Goal: Information Seeking & Learning: Learn about a topic

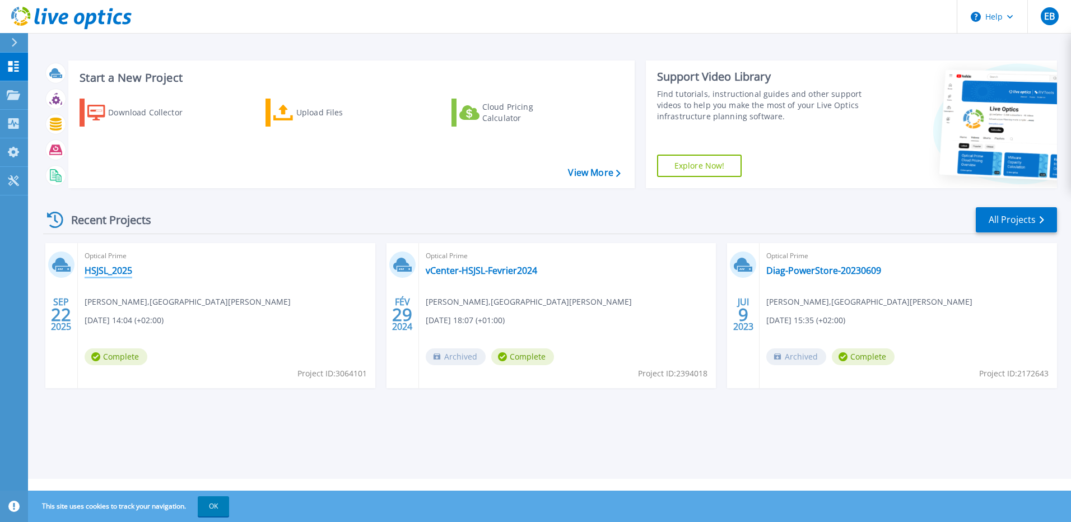
click at [117, 270] on link "HSJSL_2025" at bounding box center [109, 270] width 48 height 11
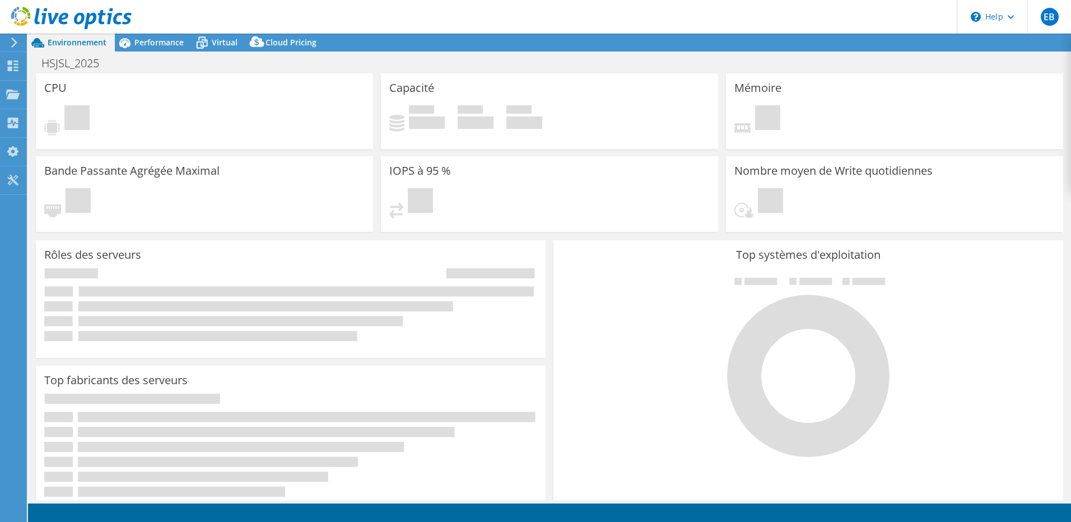
select select "USD"
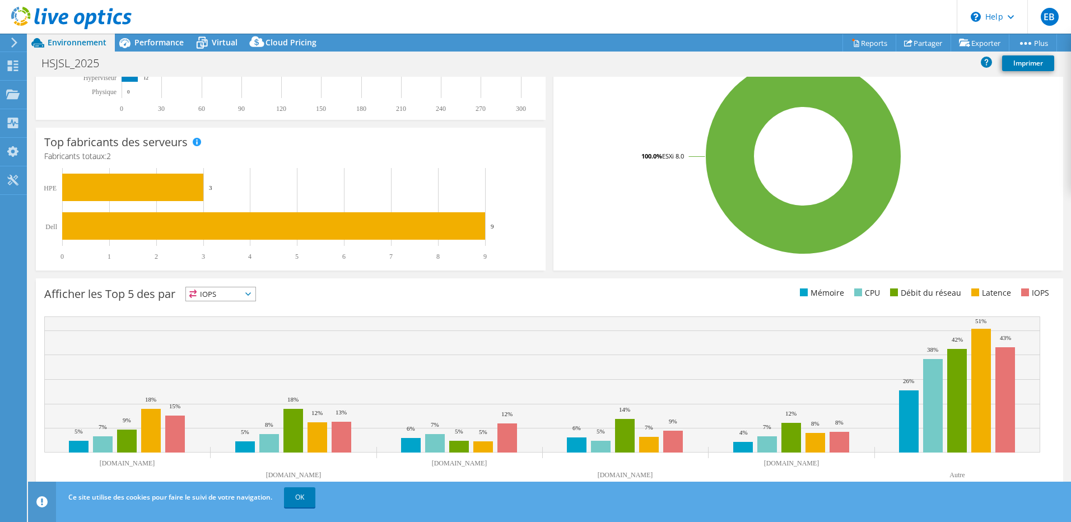
scroll to position [226, 0]
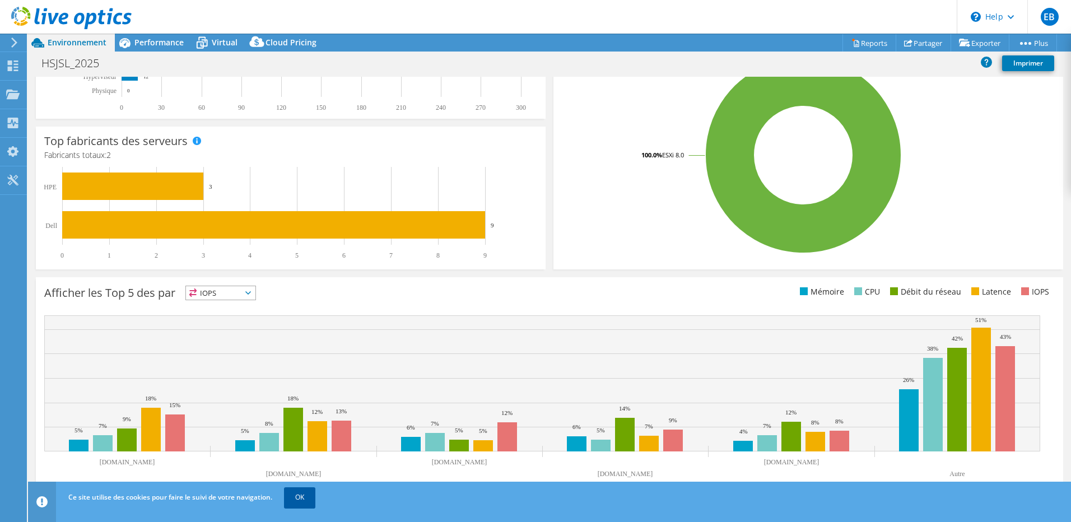
click at [300, 497] on link "OK" at bounding box center [299, 497] width 31 height 20
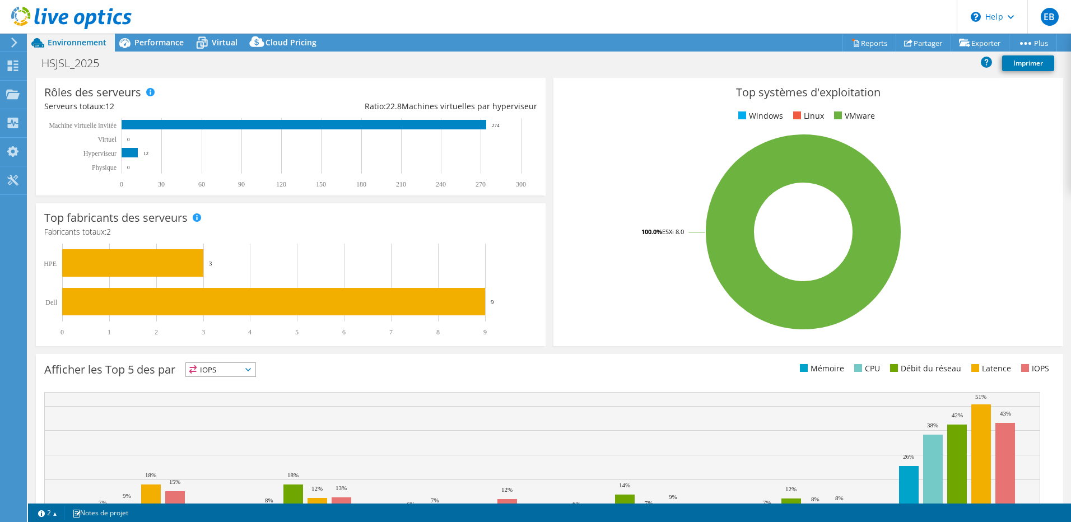
scroll to position [0, 0]
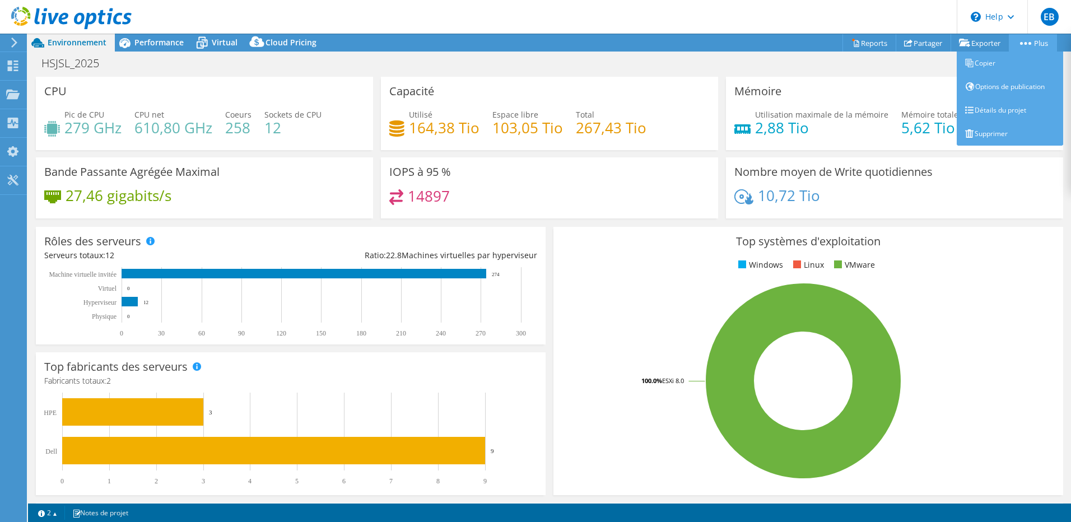
click at [1026, 43] on icon at bounding box center [1025, 43] width 11 height 3
click at [1005, 111] on link "Détails du projet" at bounding box center [1010, 111] width 106 height 24
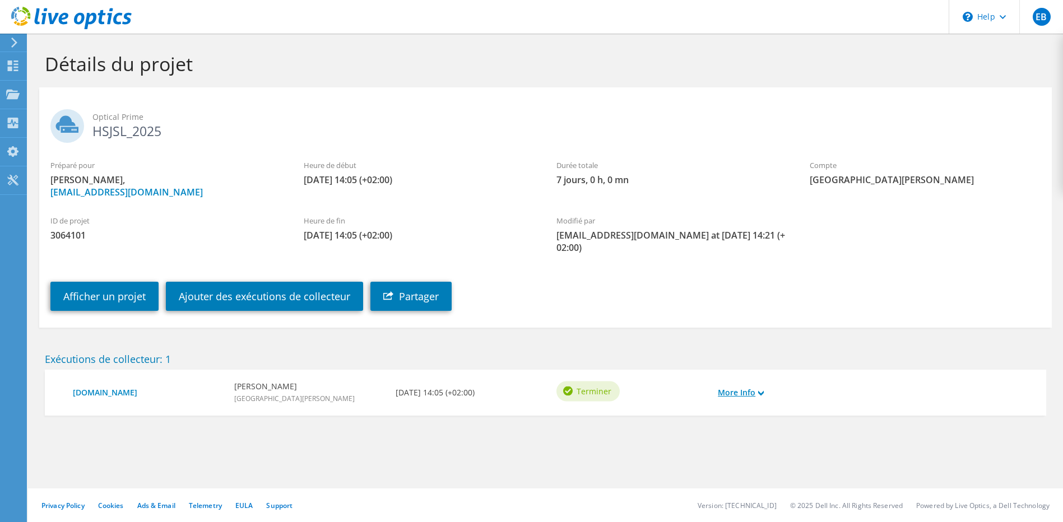
click at [755, 393] on link "More Info" at bounding box center [741, 393] width 46 height 12
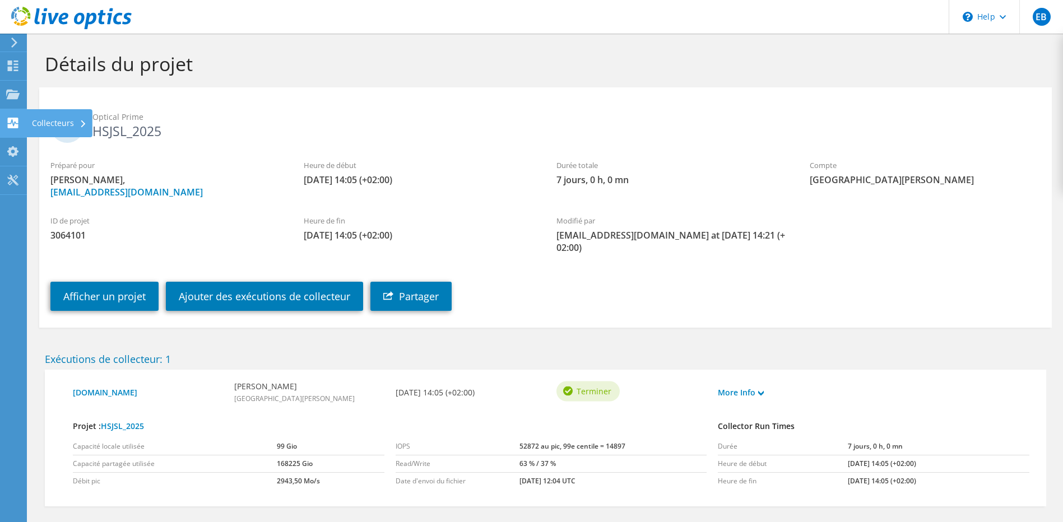
click at [10, 122] on use at bounding box center [13, 123] width 11 height 11
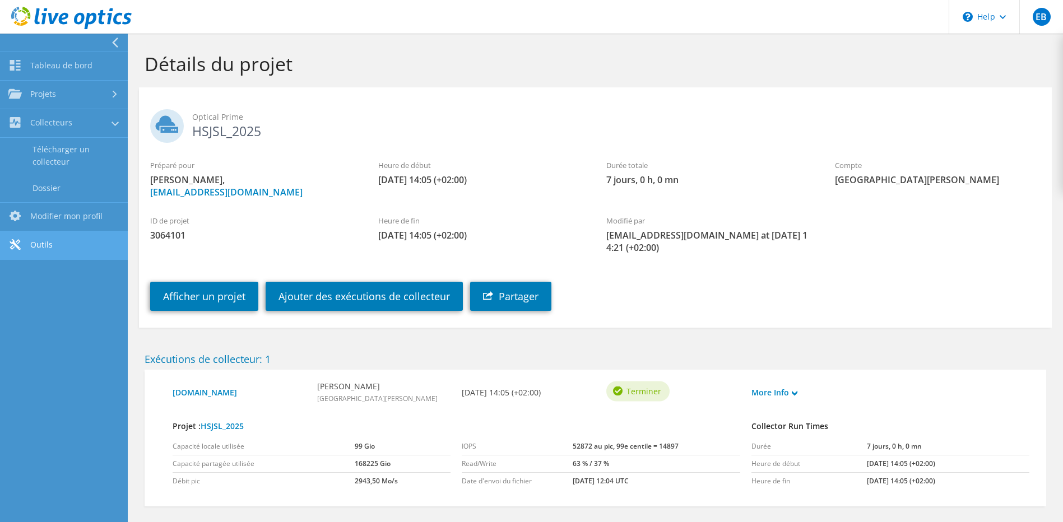
click at [72, 240] on link "Outils" at bounding box center [64, 245] width 128 height 29
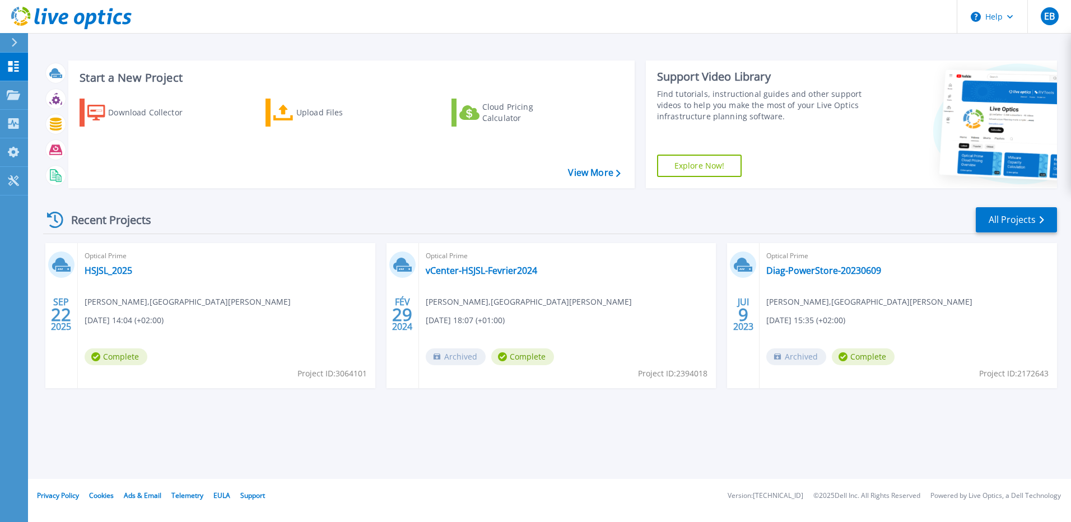
click at [6, 34] on button at bounding box center [14, 43] width 28 height 20
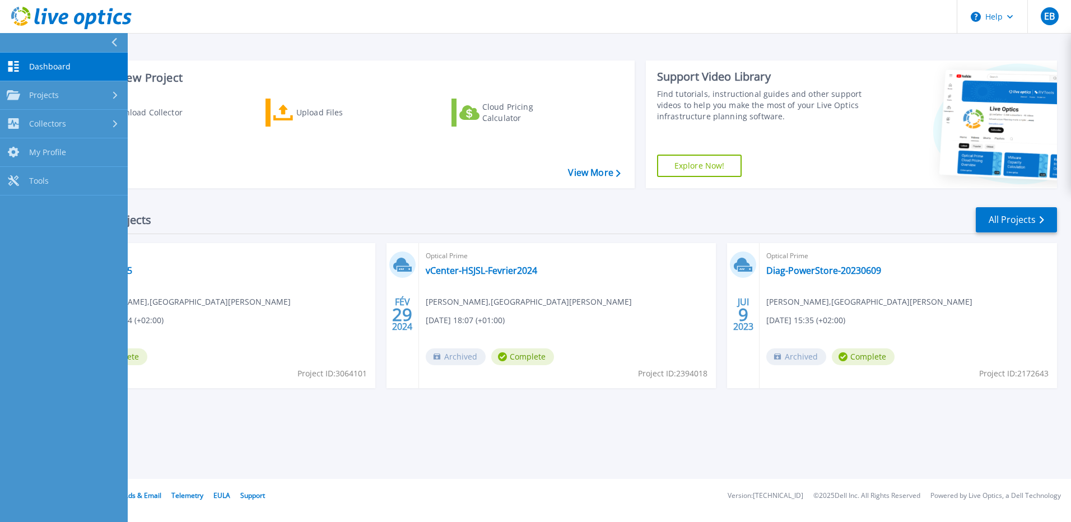
click at [329, 211] on div "Recent Projects All Projects" at bounding box center [550, 220] width 1014 height 28
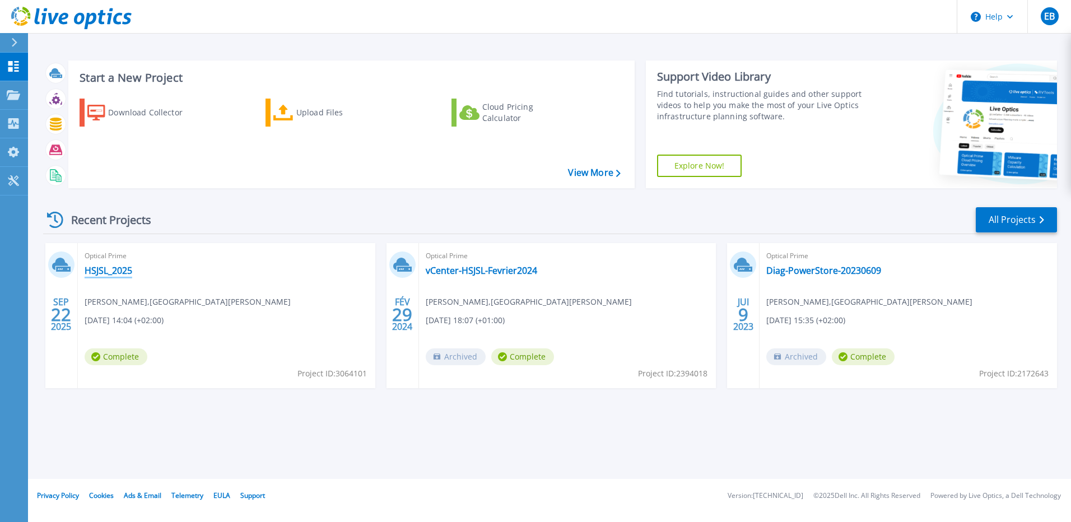
click at [112, 267] on link "HSJSL_2025" at bounding box center [109, 270] width 48 height 11
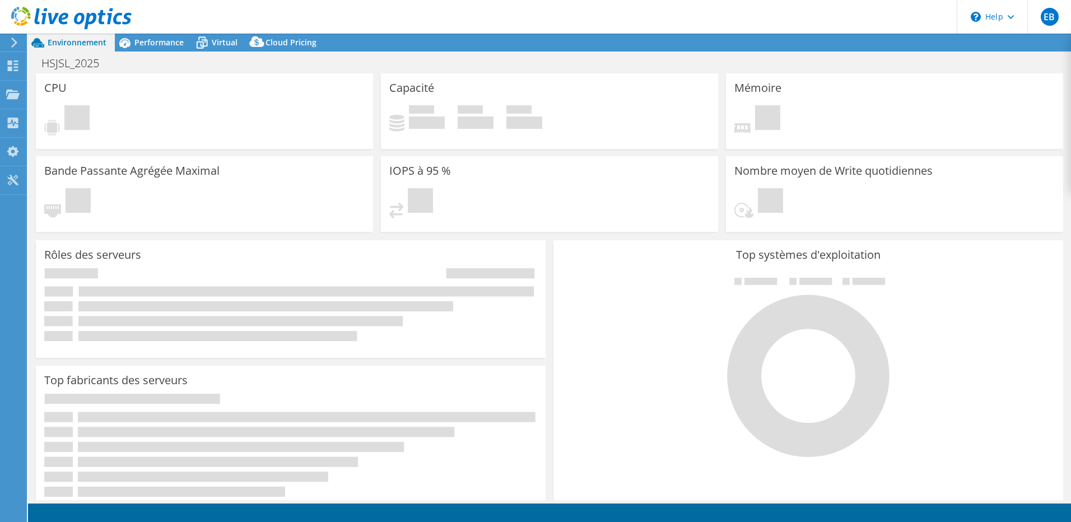
select select "USD"
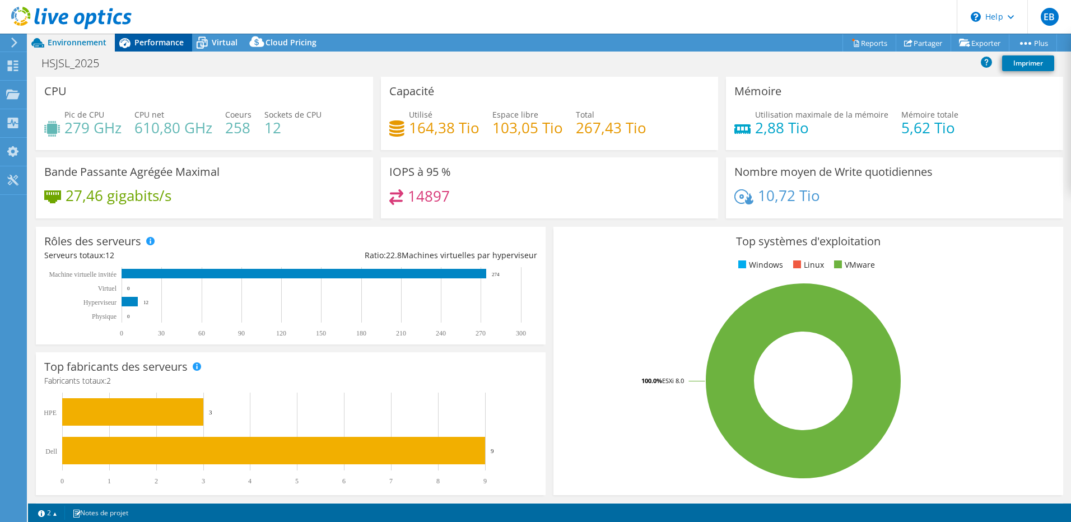
click at [165, 46] on span "Performance" at bounding box center [158, 42] width 49 height 11
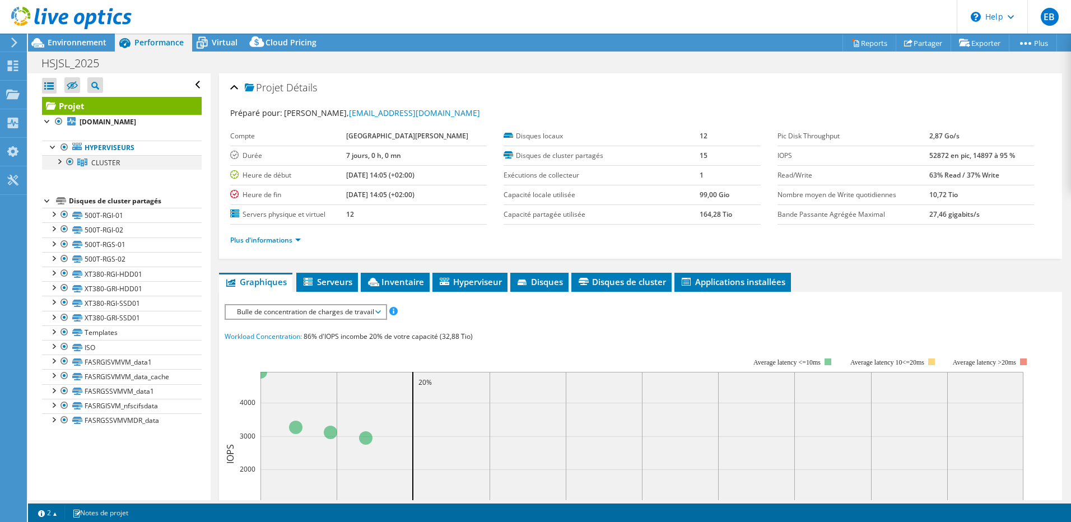
click at [58, 164] on div at bounding box center [58, 160] width 11 height 11
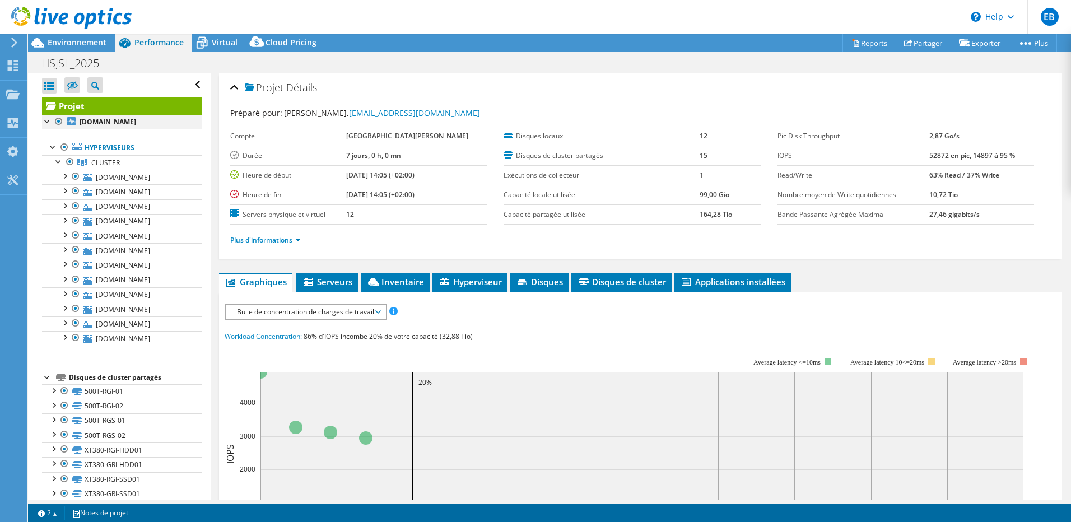
click at [45, 119] on div at bounding box center [47, 120] width 11 height 11
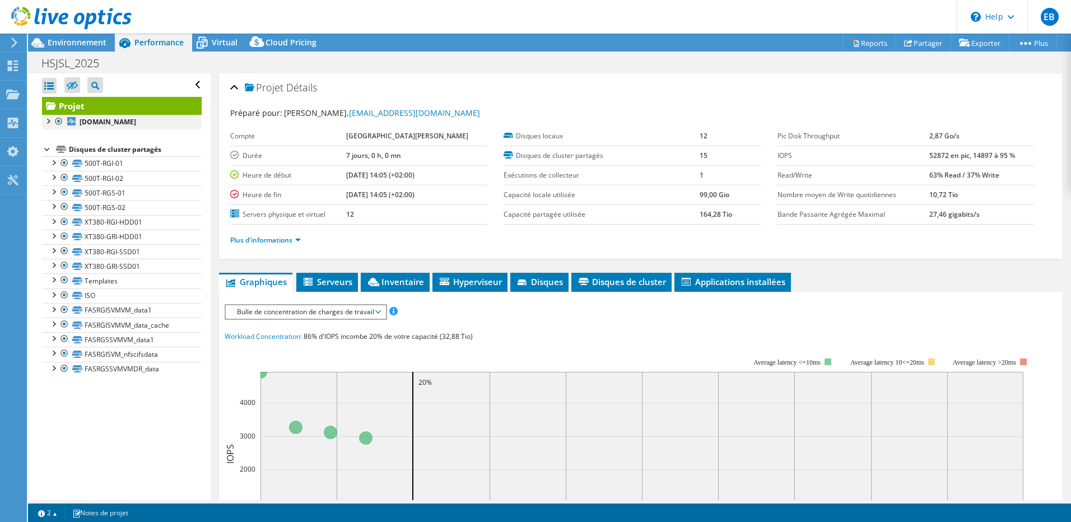
click at [45, 119] on div at bounding box center [47, 120] width 11 height 11
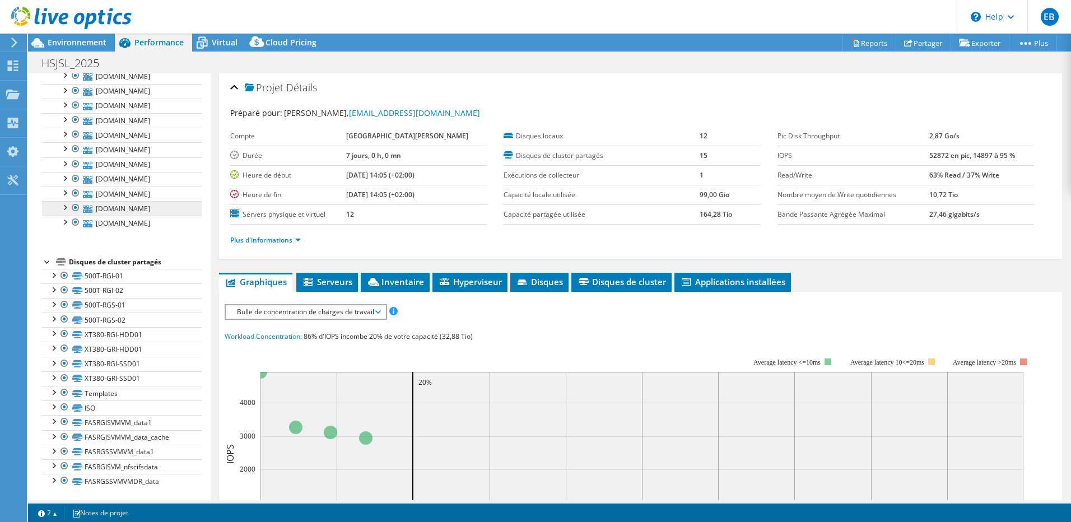
scroll to position [117, 0]
click at [65, 405] on div at bounding box center [64, 405] width 11 height 13
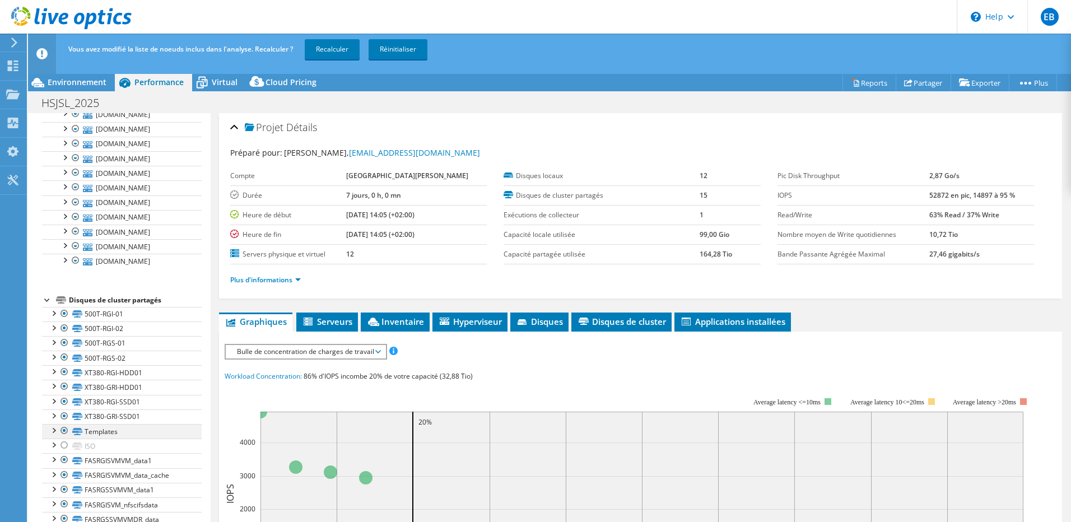
click at [64, 430] on div at bounding box center [64, 430] width 11 height 13
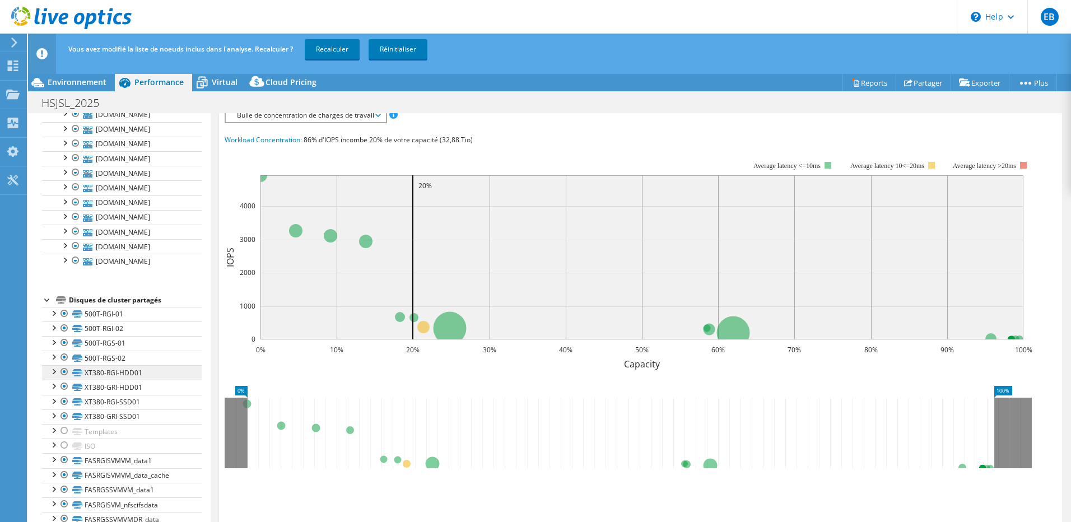
scroll to position [238, 0]
click at [64, 518] on div at bounding box center [64, 518] width 11 height 13
click at [64, 505] on div at bounding box center [64, 504] width 11 height 13
click at [64, 490] on div at bounding box center [64, 489] width 11 height 13
click at [65, 473] on div at bounding box center [64, 474] width 11 height 13
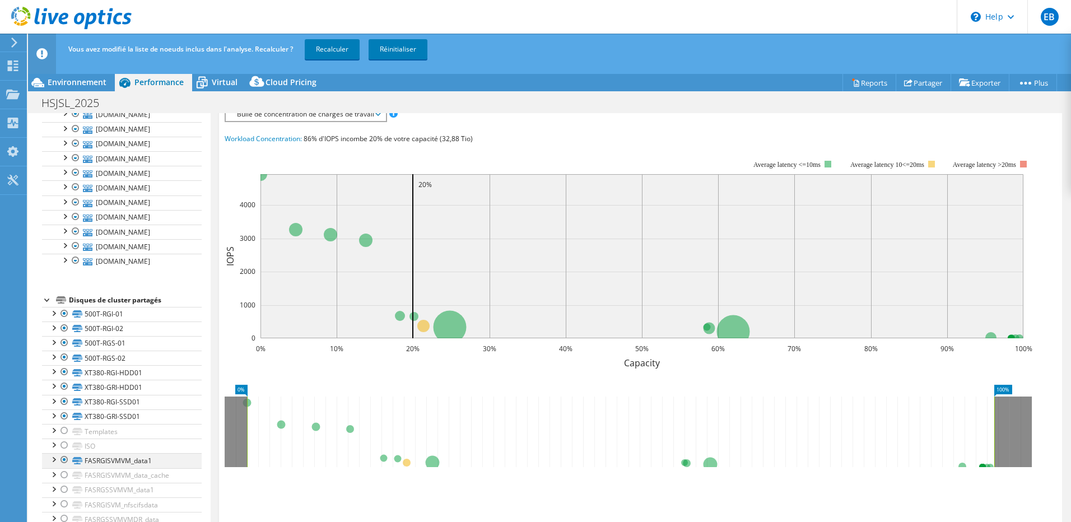
click at [63, 460] on div at bounding box center [64, 459] width 11 height 13
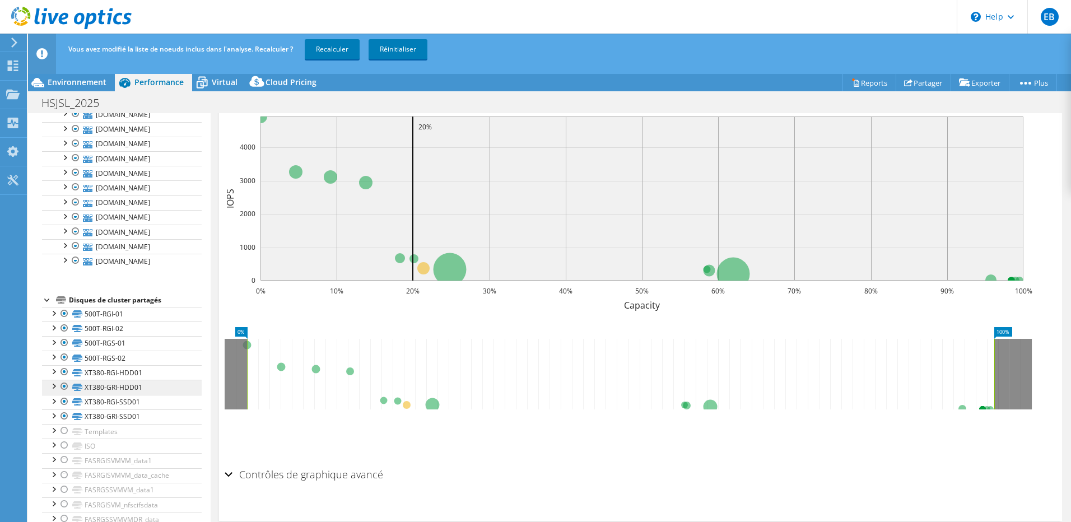
scroll to position [296, 0]
click at [62, 415] on div at bounding box center [64, 416] width 11 height 13
click at [60, 401] on div at bounding box center [64, 401] width 11 height 13
click at [63, 386] on div at bounding box center [64, 386] width 11 height 13
click at [63, 372] on div at bounding box center [64, 371] width 11 height 13
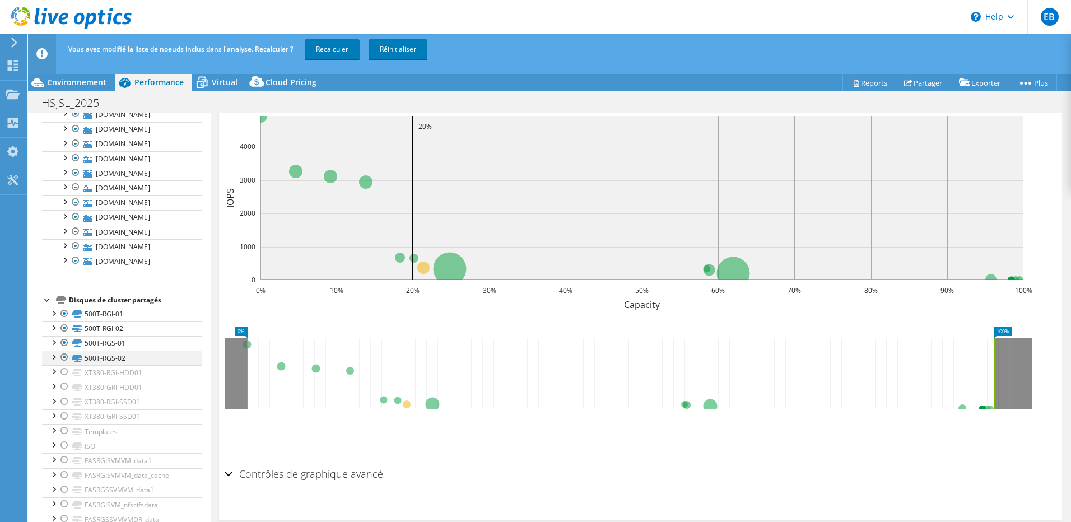
click at [54, 355] on div at bounding box center [53, 356] width 11 height 11
click at [54, 371] on div at bounding box center [53, 370] width 11 height 11
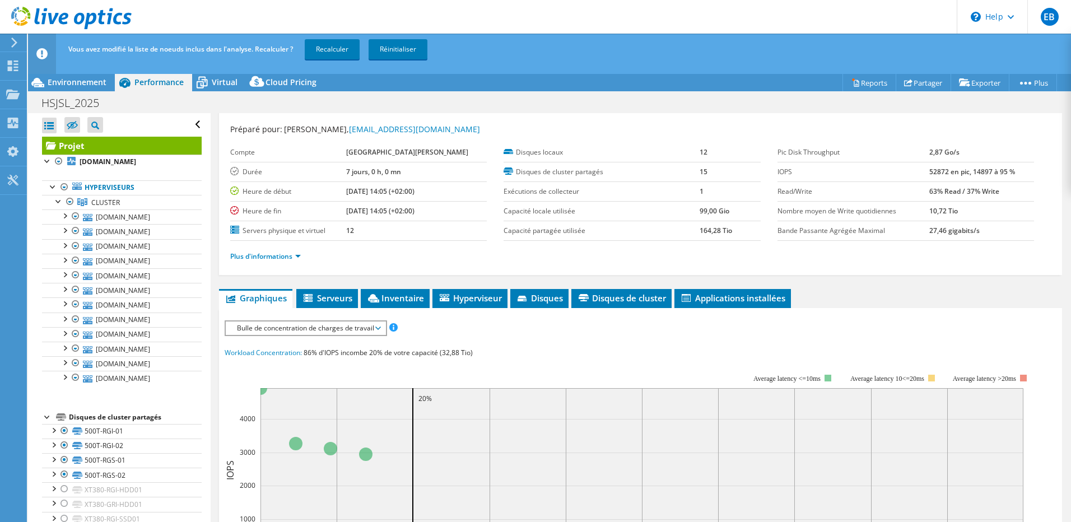
scroll to position [0, 0]
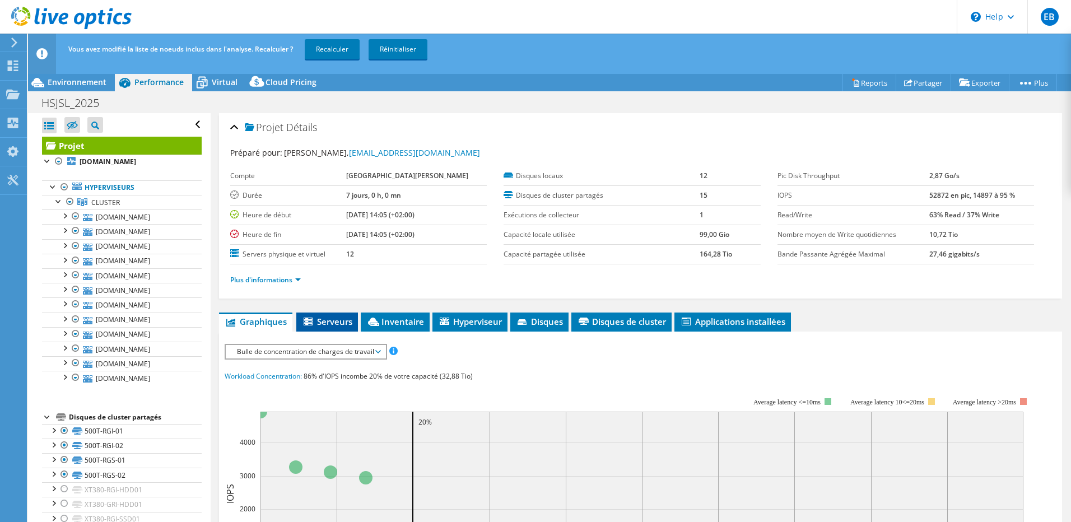
click at [334, 323] on span "Serveurs" at bounding box center [327, 321] width 50 height 11
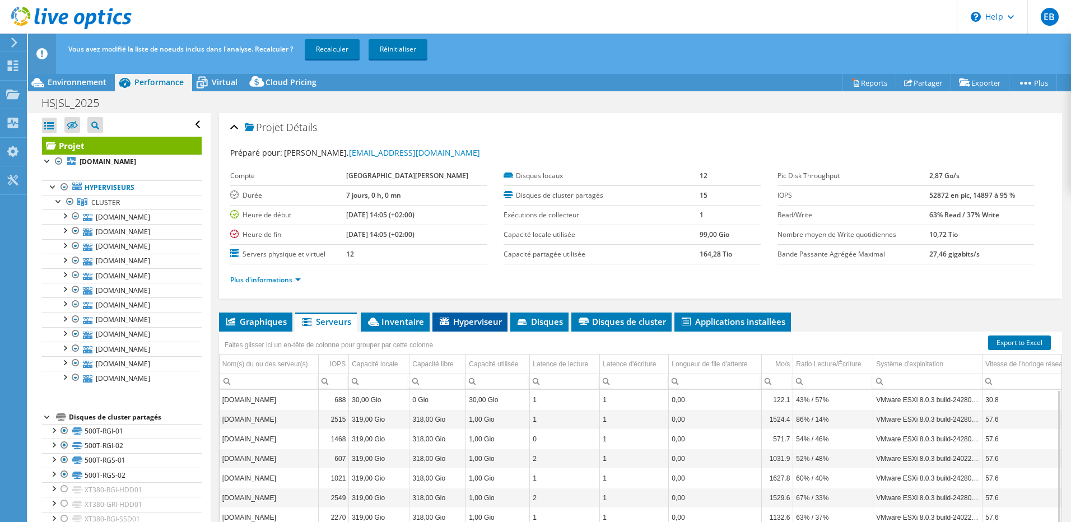
click at [454, 320] on span "Hyperviseur" at bounding box center [470, 321] width 64 height 11
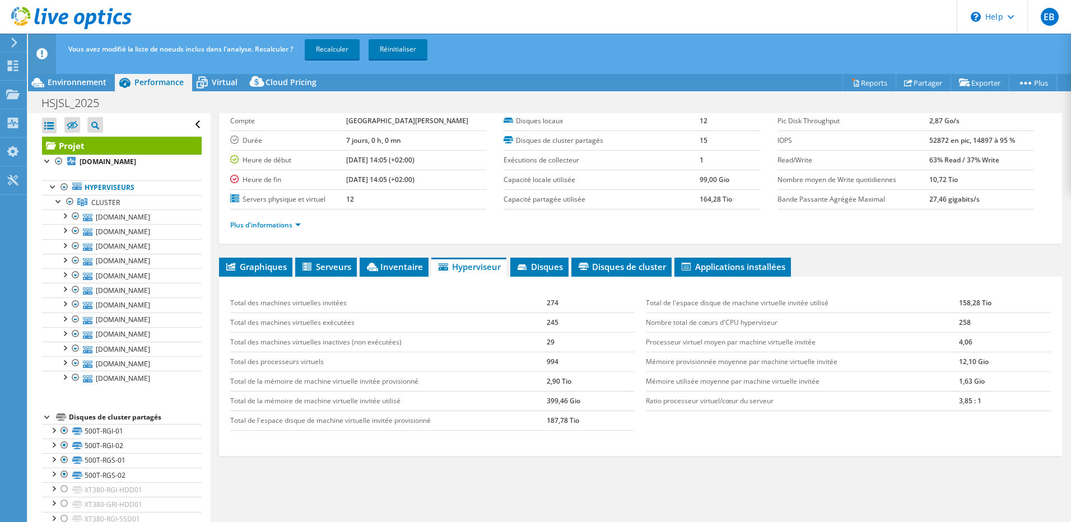
scroll to position [55, 0]
drag, startPoint x: 979, startPoint y: 399, endPoint x: 691, endPoint y: 402, distance: 288.6
click at [691, 402] on tr "Ratio processeur virtuel/cœur du serveur 3,85 : 1" at bounding box center [848, 401] width 405 height 20
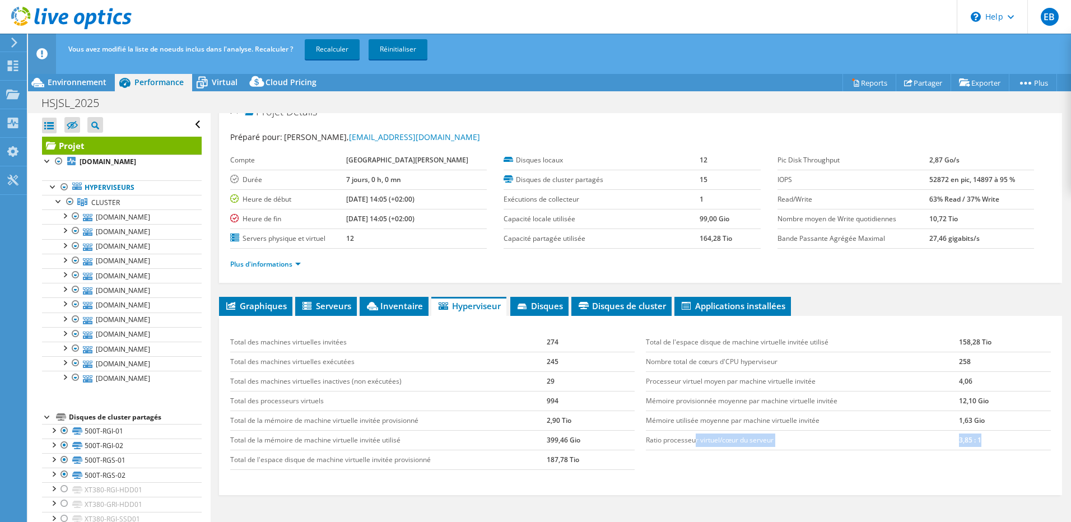
scroll to position [0, 0]
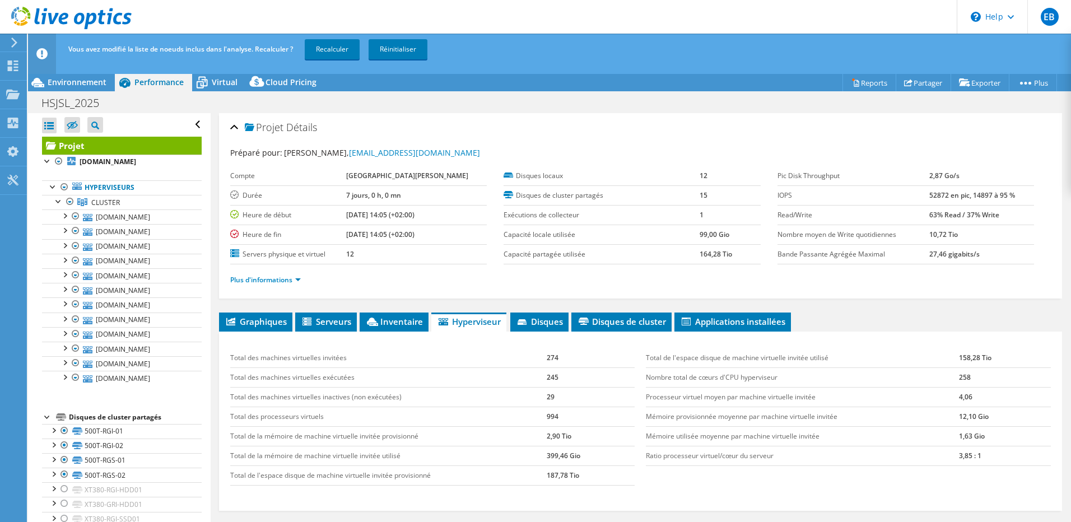
click at [906, 472] on div "Total de l'espace disque de machine virtuelle invitée utilisé 158,28 Tio Nombre…" at bounding box center [848, 407] width 416 height 140
click at [121, 162] on b "[DOMAIN_NAME]" at bounding box center [108, 162] width 57 height 10
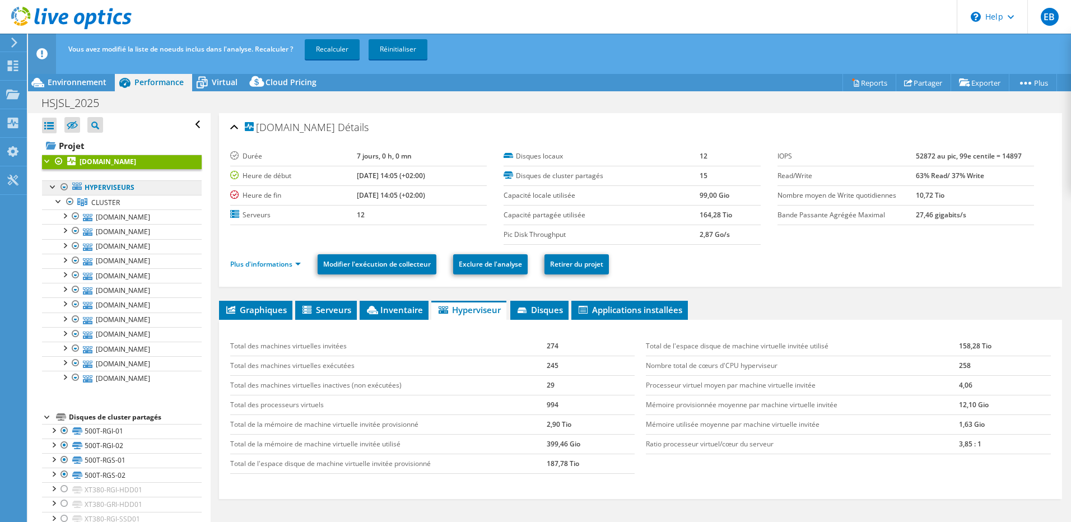
click at [114, 186] on link "Hyperviseurs" at bounding box center [122, 187] width 160 height 15
click at [122, 198] on link "CLUSTER" at bounding box center [122, 202] width 160 height 15
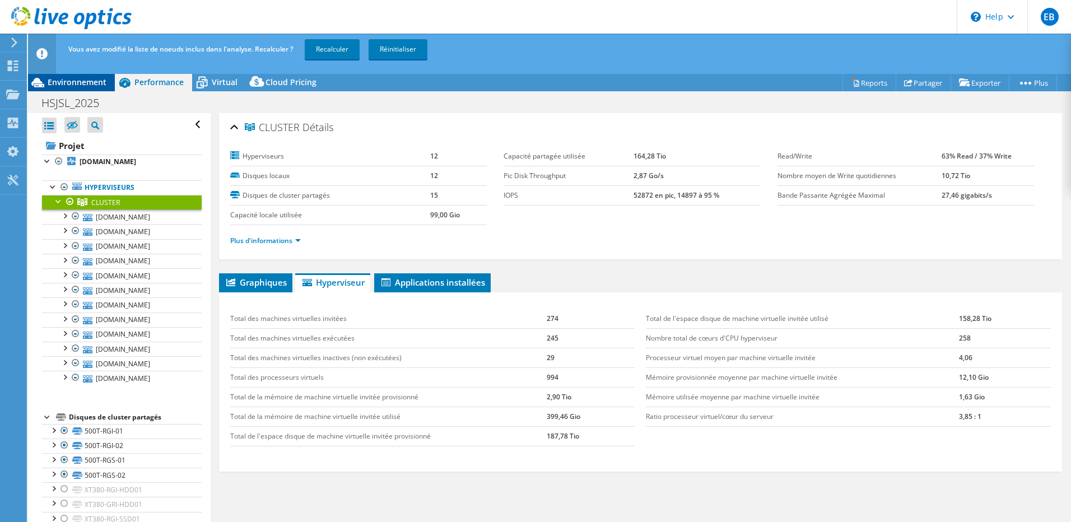
click at [74, 80] on span "Environnement" at bounding box center [77, 82] width 59 height 11
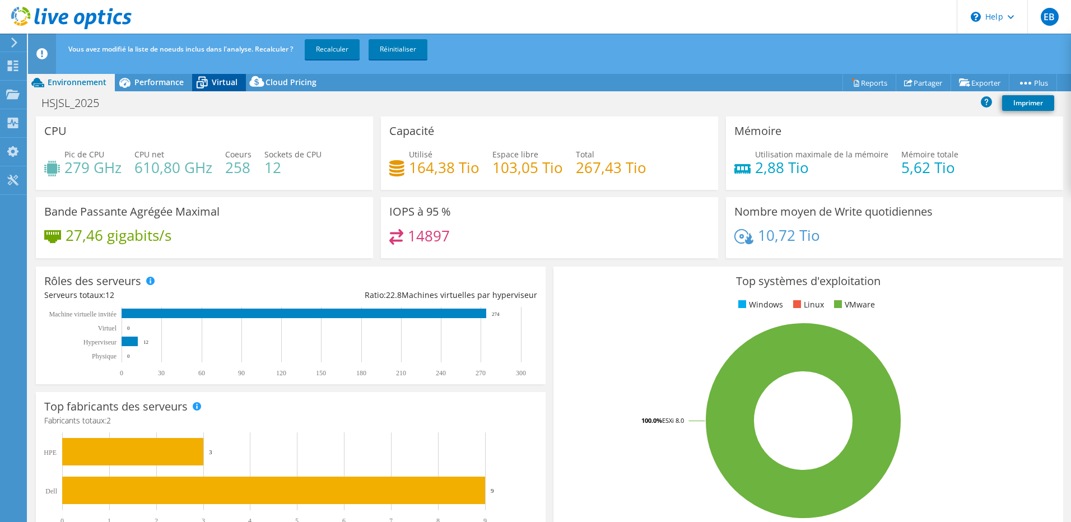
click at [217, 85] on span "Virtual" at bounding box center [225, 82] width 26 height 11
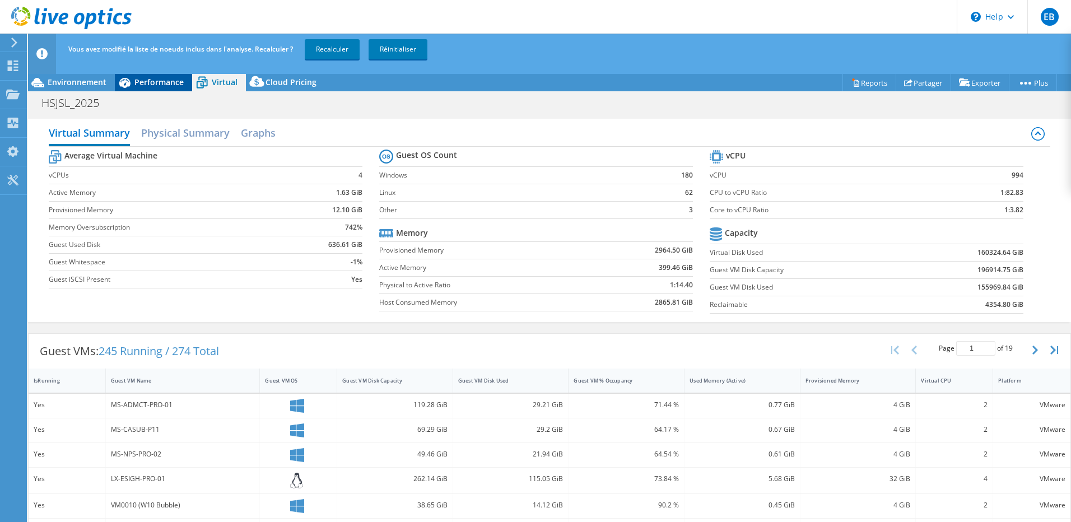
click at [179, 85] on span "Performance" at bounding box center [158, 82] width 49 height 11
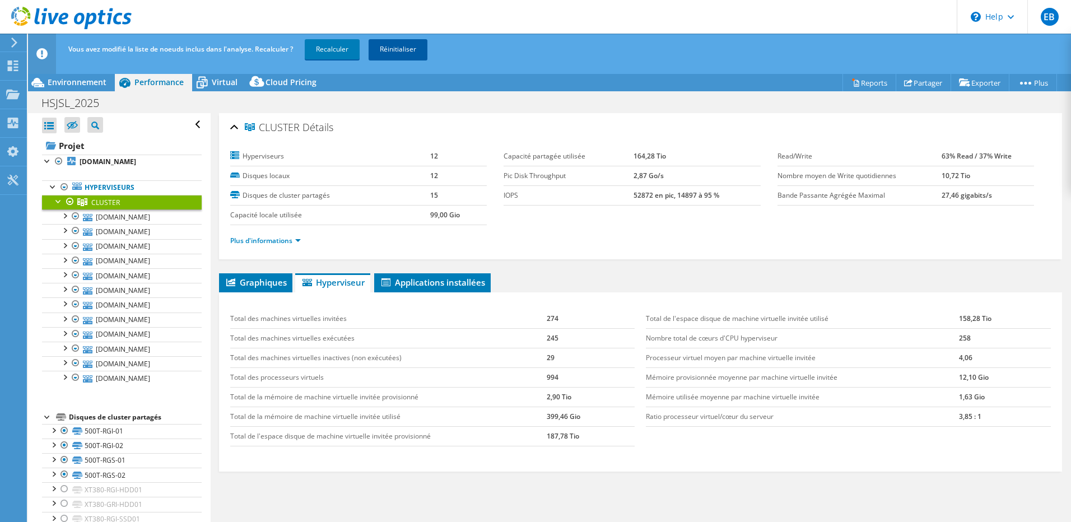
click at [393, 52] on link "Réinitialiser" at bounding box center [398, 49] width 59 height 20
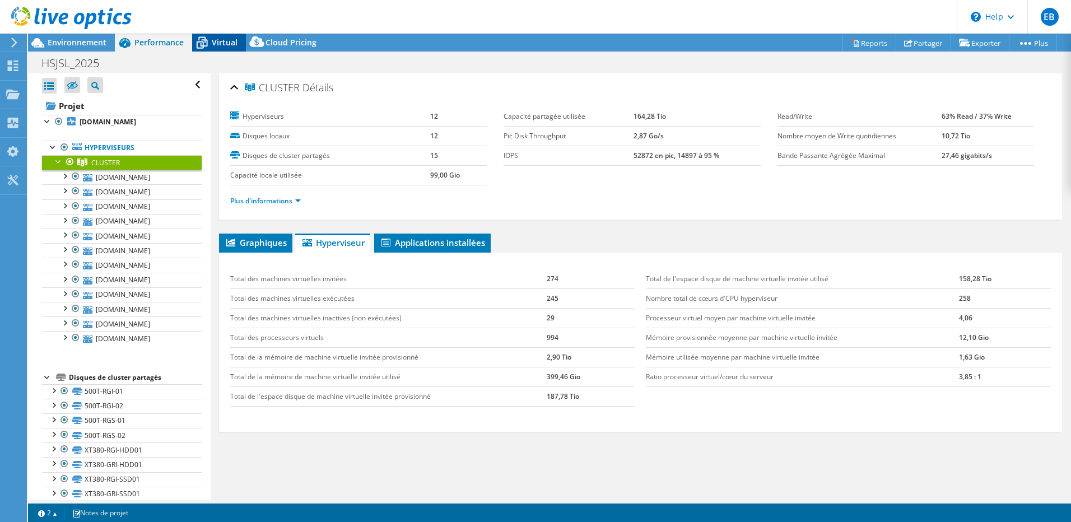
click at [210, 41] on icon at bounding box center [202, 43] width 20 height 20
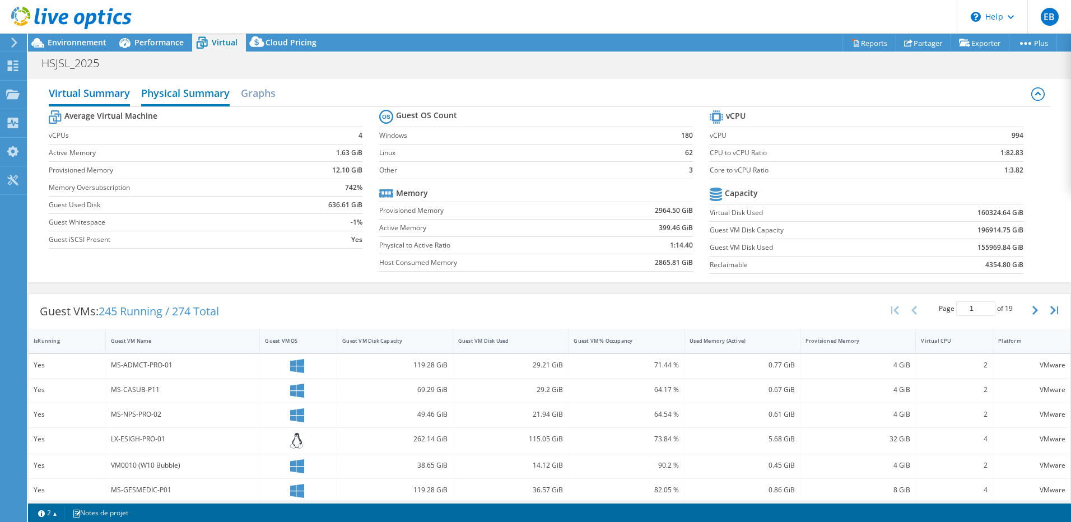
click at [206, 99] on h2 "Physical Summary" at bounding box center [185, 94] width 89 height 25
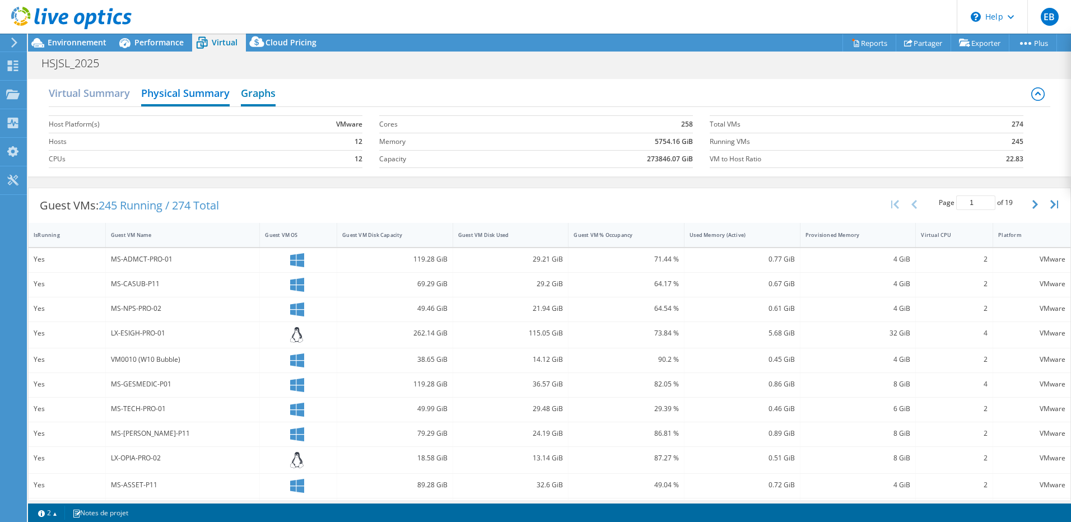
click at [245, 96] on h2 "Graphs" at bounding box center [258, 94] width 35 height 25
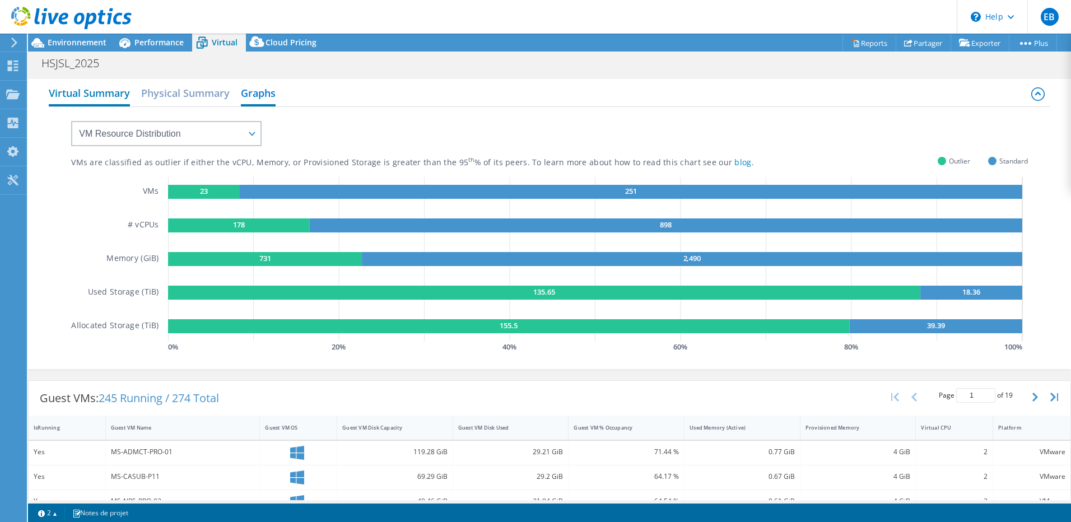
click at [106, 91] on h2 "Virtual Summary" at bounding box center [89, 94] width 81 height 25
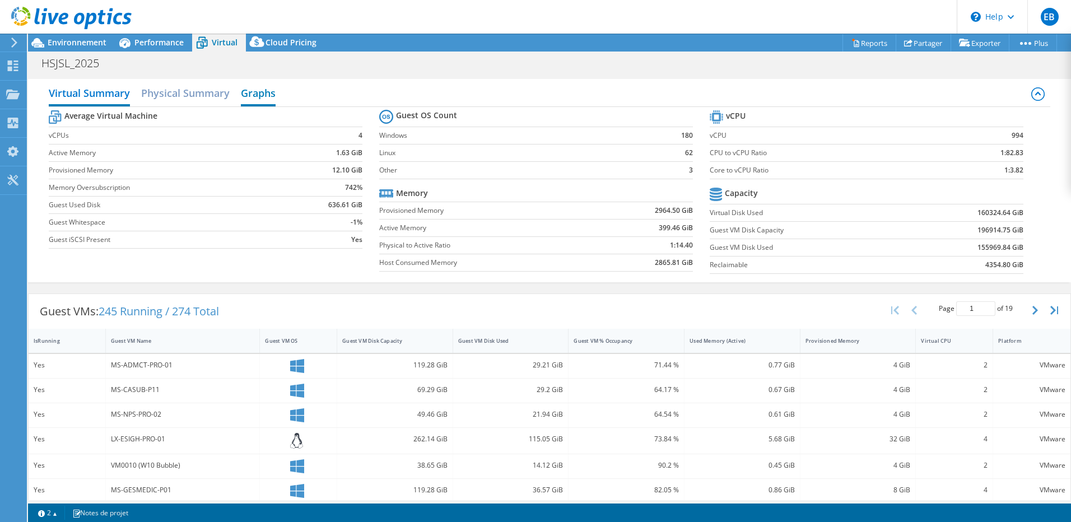
click at [247, 96] on h2 "Graphs" at bounding box center [258, 94] width 35 height 25
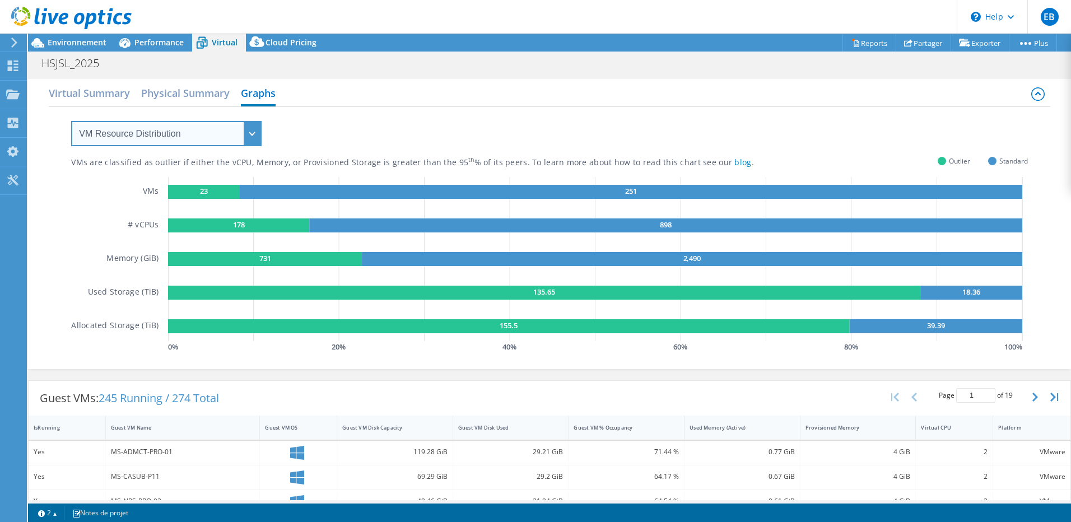
click at [135, 136] on select "VM Resource Distribution Provisioning Contrast Over Provisioning" at bounding box center [166, 133] width 190 height 25
click at [137, 133] on select "VM Resource Distribution Provisioning Contrast Over Provisioning" at bounding box center [166, 133] width 190 height 25
click at [168, 101] on h2 "Physical Summary" at bounding box center [185, 94] width 89 height 25
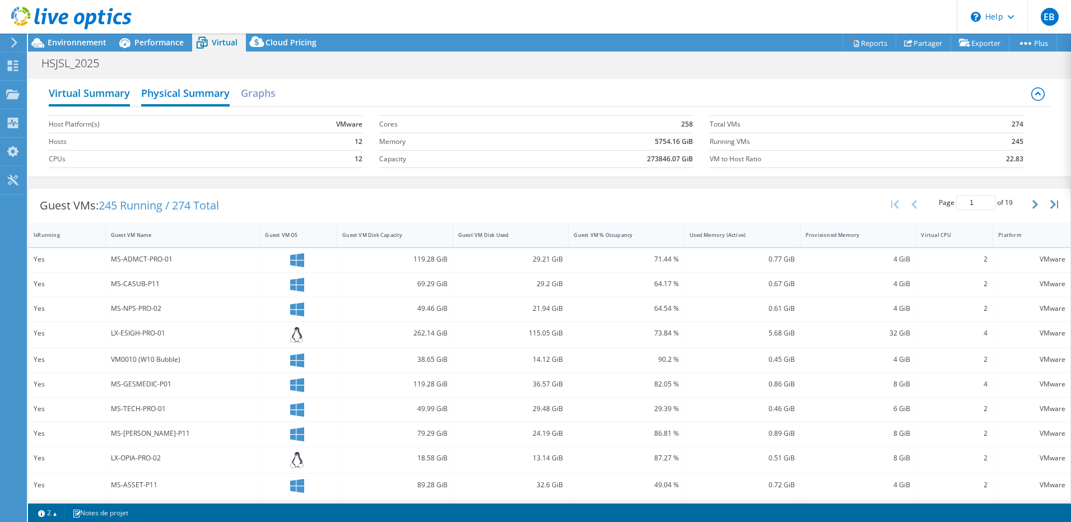
click at [103, 92] on h2 "Virtual Summary" at bounding box center [89, 94] width 81 height 25
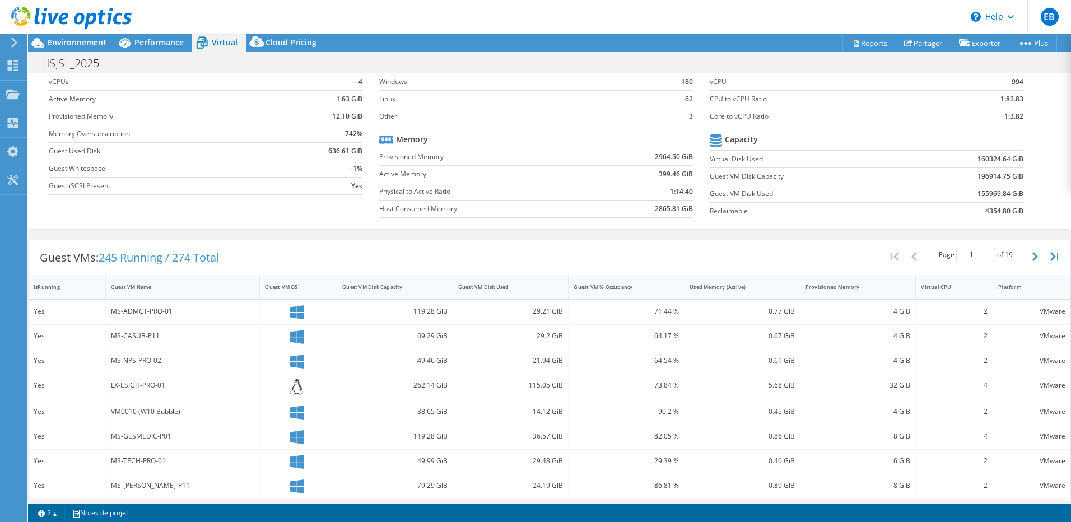
scroll to position [55, 0]
click at [490, 284] on div "Guest VM Disk Used" at bounding box center [504, 285] width 92 height 7
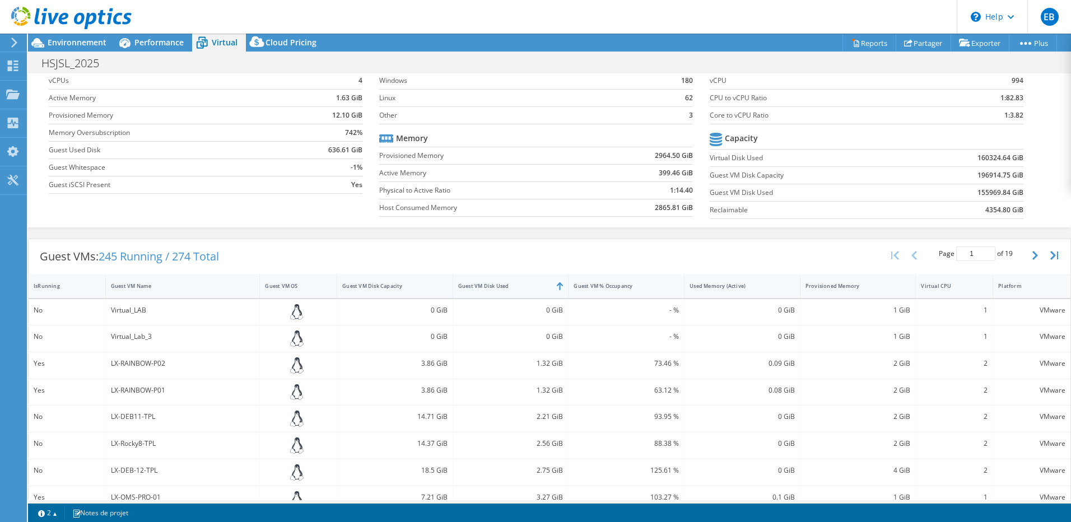
click at [490, 284] on div "Guest VM Disk Used" at bounding box center [504, 285] width 92 height 7
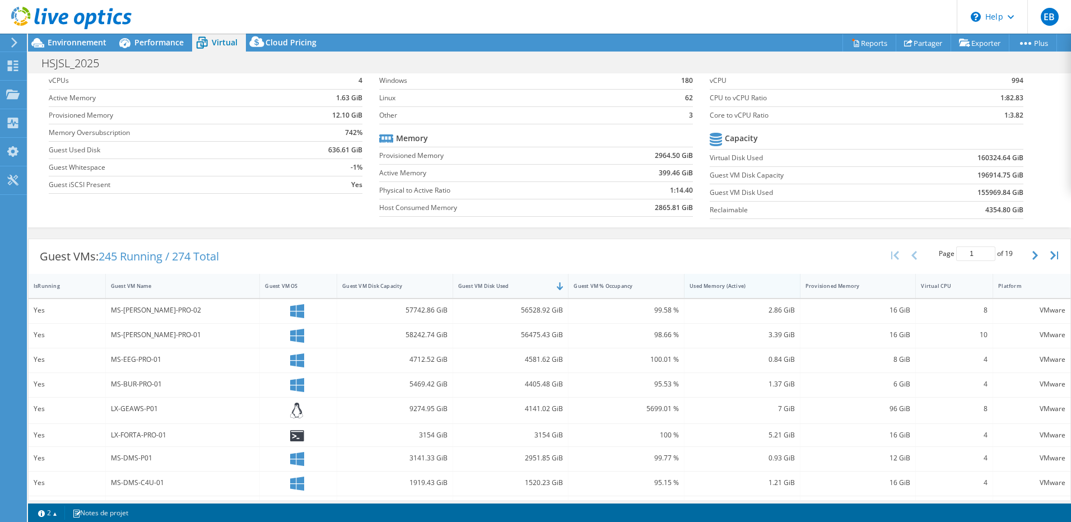
click at [716, 284] on div "Used Memory (Active)" at bounding box center [736, 285] width 92 height 7
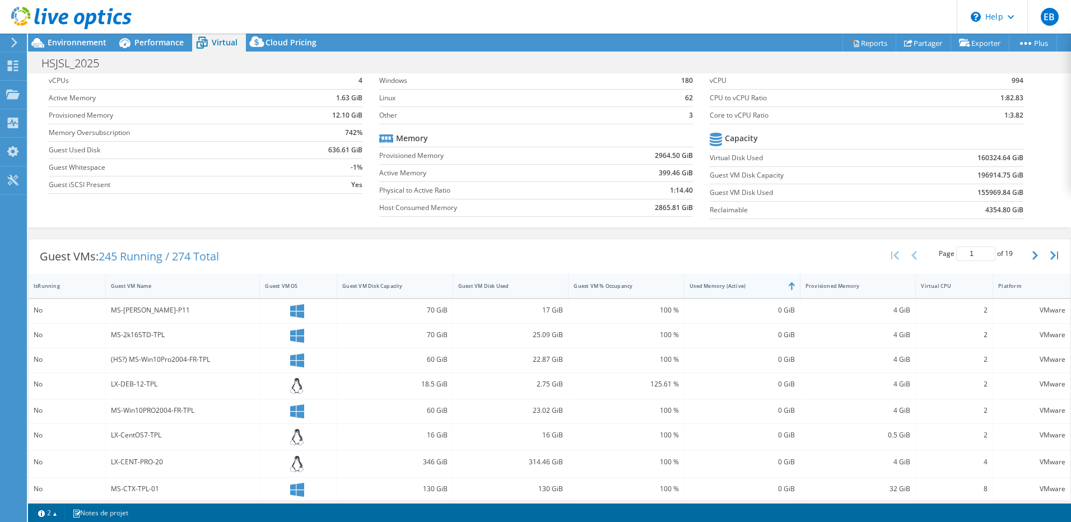
click at [716, 284] on div "Used Memory (Active)" at bounding box center [736, 285] width 92 height 7
click at [86, 40] on span "Environnement" at bounding box center [77, 42] width 59 height 11
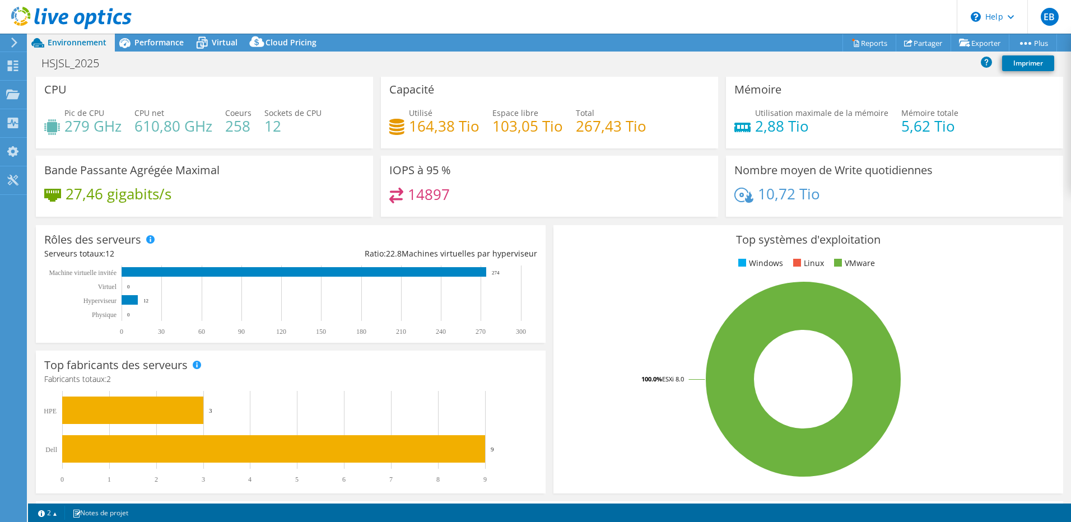
scroll to position [0, 0]
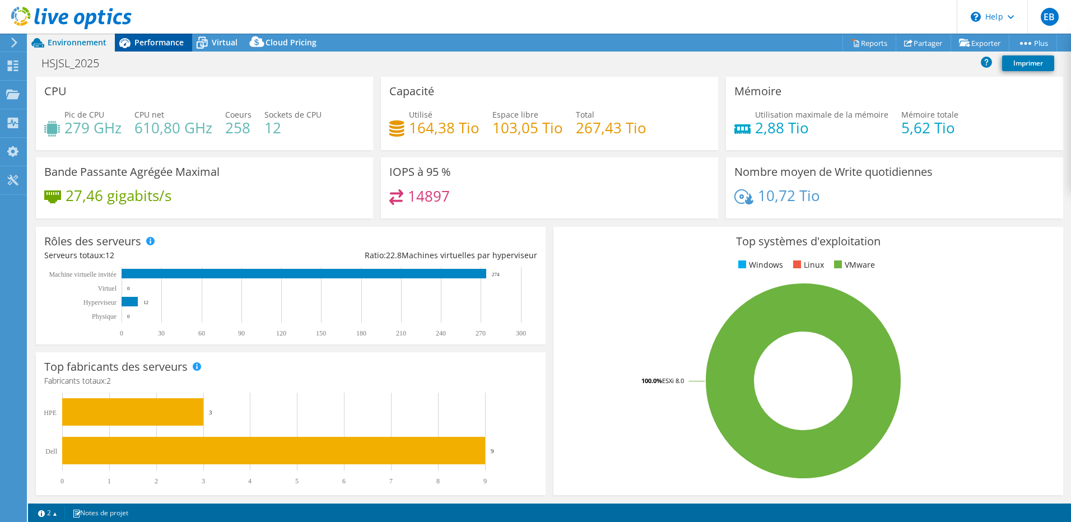
click at [147, 47] on span "Performance" at bounding box center [158, 42] width 49 height 11
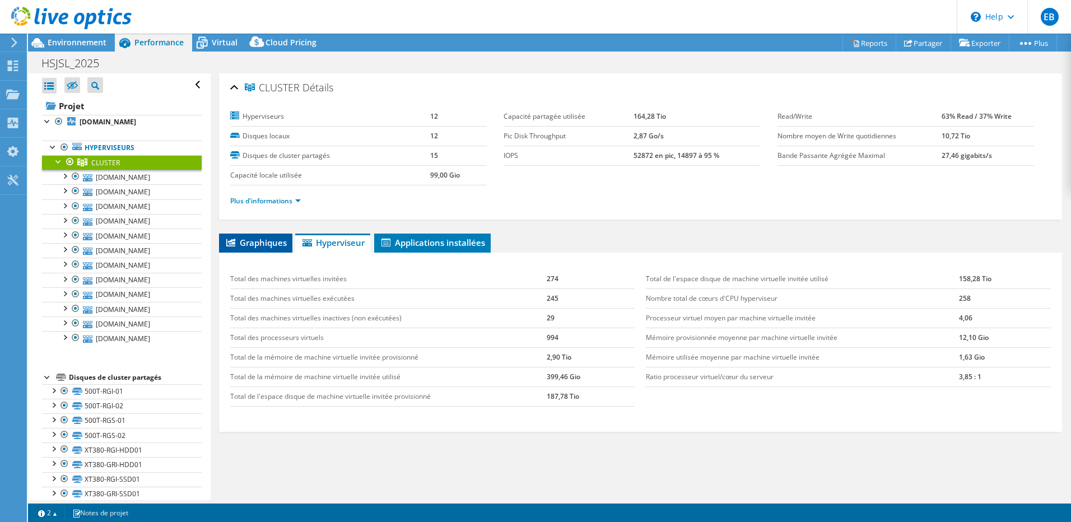
click at [281, 243] on span "Graphiques" at bounding box center [256, 242] width 62 height 11
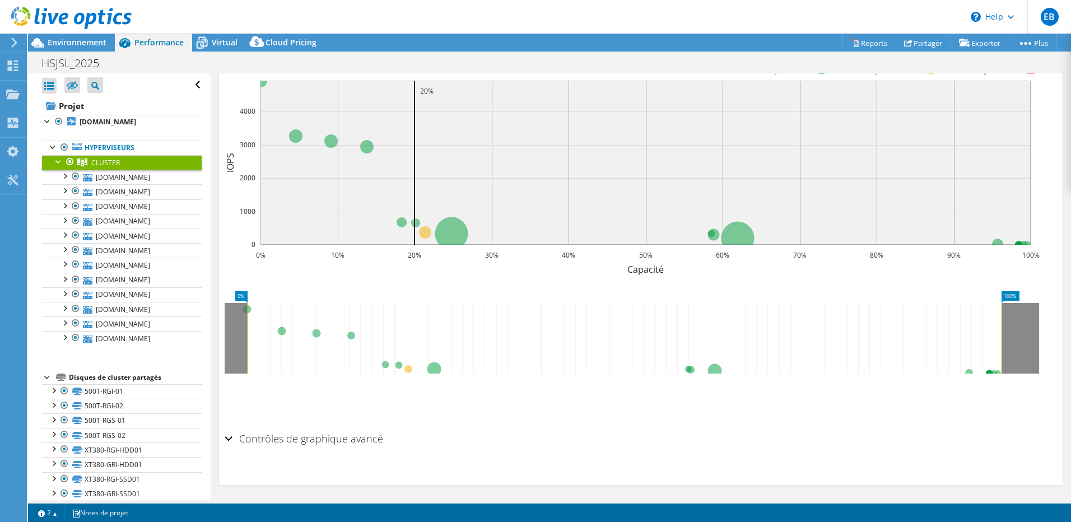
scroll to position [233, 0]
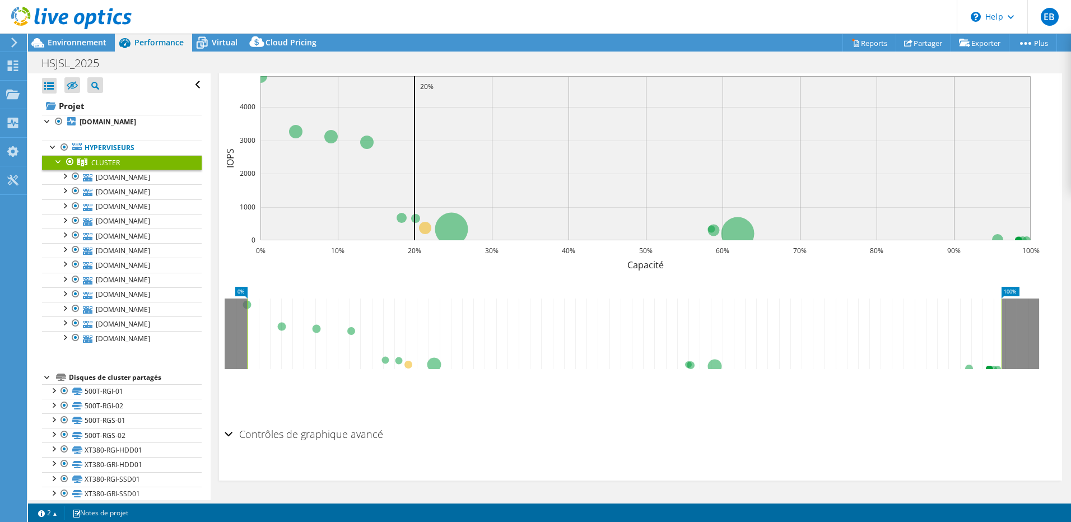
click at [304, 434] on h2 "Contrôles de graphique avancé" at bounding box center [304, 434] width 159 height 22
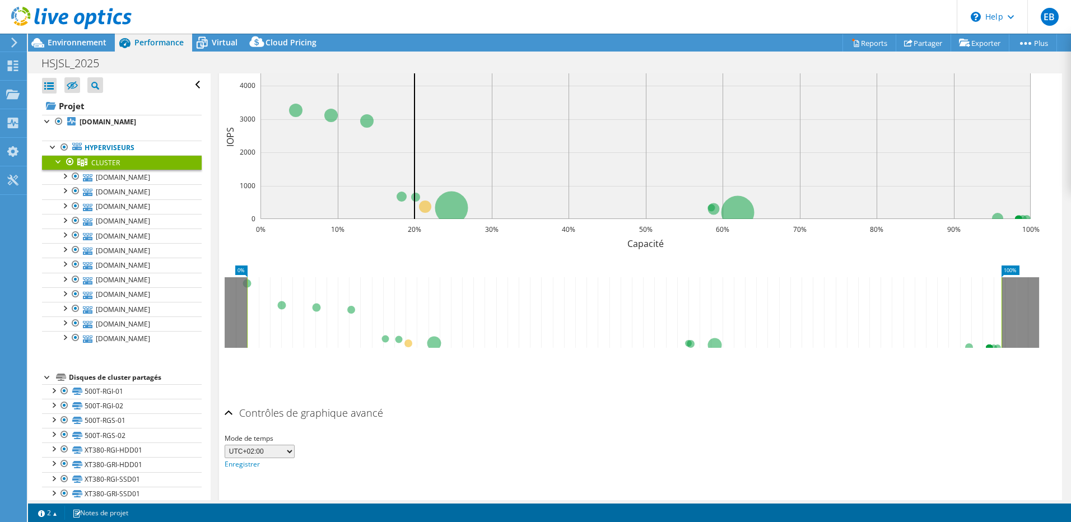
scroll to position [278, 0]
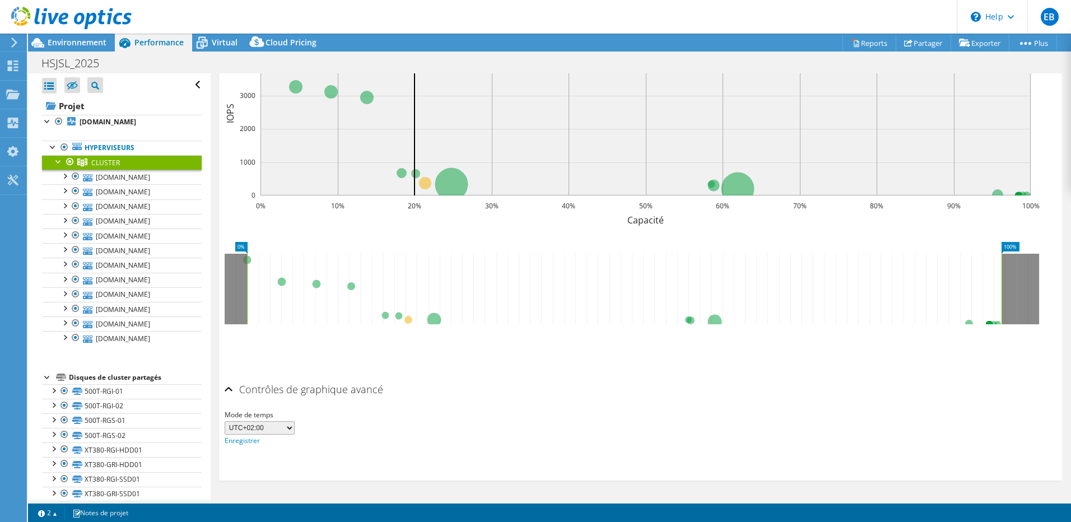
click at [292, 421] on select "UTC-12:00 UTC-11:00 UTC-10:00 UTC-09:30 UTC-09:00 UTC-08:00 UTC-07:00 UTC-06:00…" at bounding box center [260, 427] width 70 height 13
click at [339, 395] on h2 "Contrôles de graphique avancé" at bounding box center [304, 389] width 159 height 22
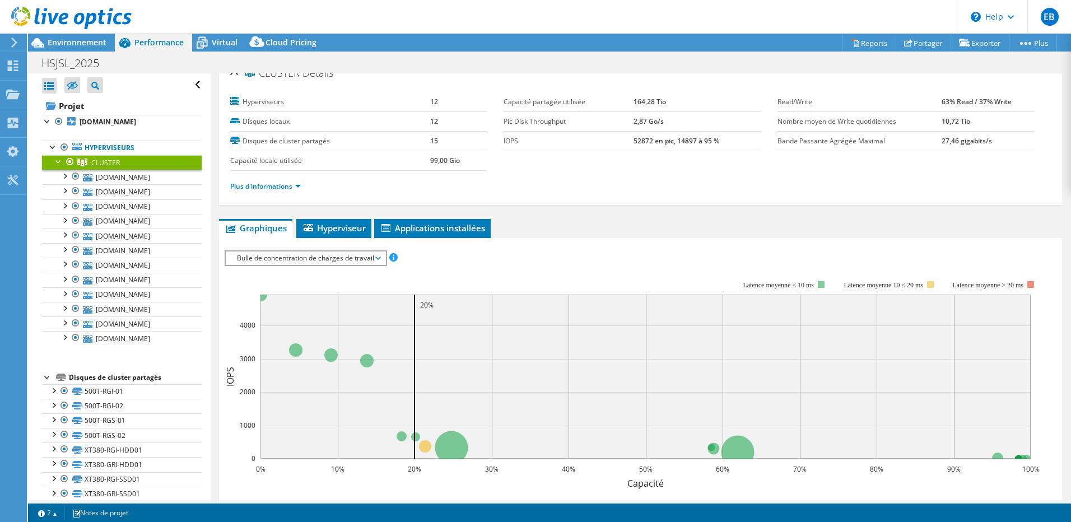
scroll to position [0, 0]
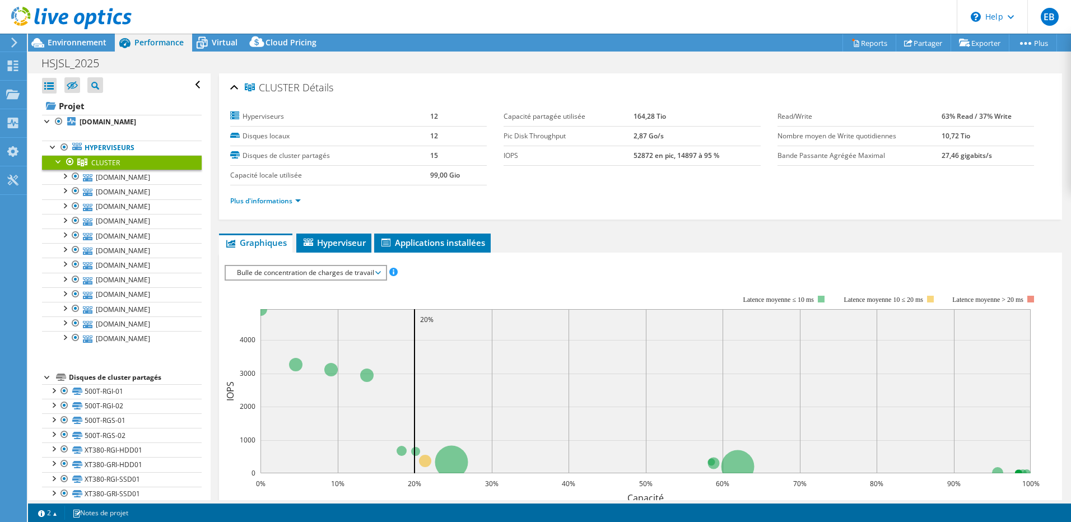
click at [366, 268] on span "Bulle de concentration de charges de travail" at bounding box center [305, 272] width 148 height 13
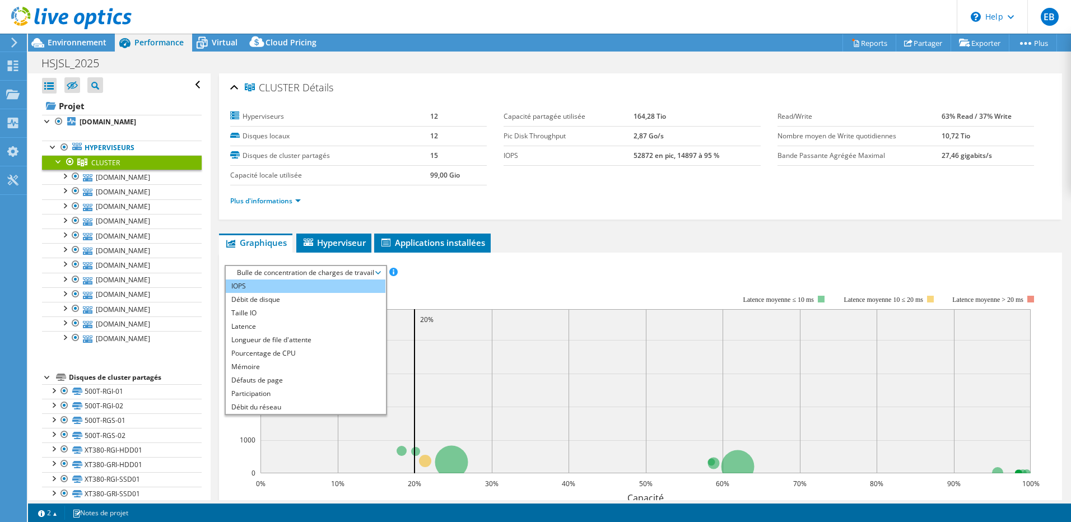
click at [323, 286] on li "IOPS" at bounding box center [306, 286] width 160 height 13
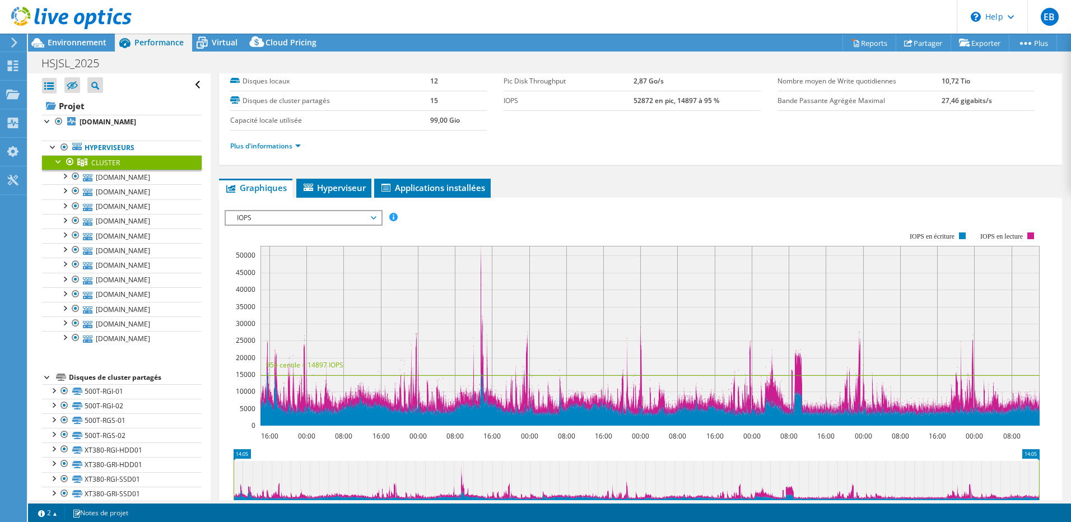
scroll to position [55, 0]
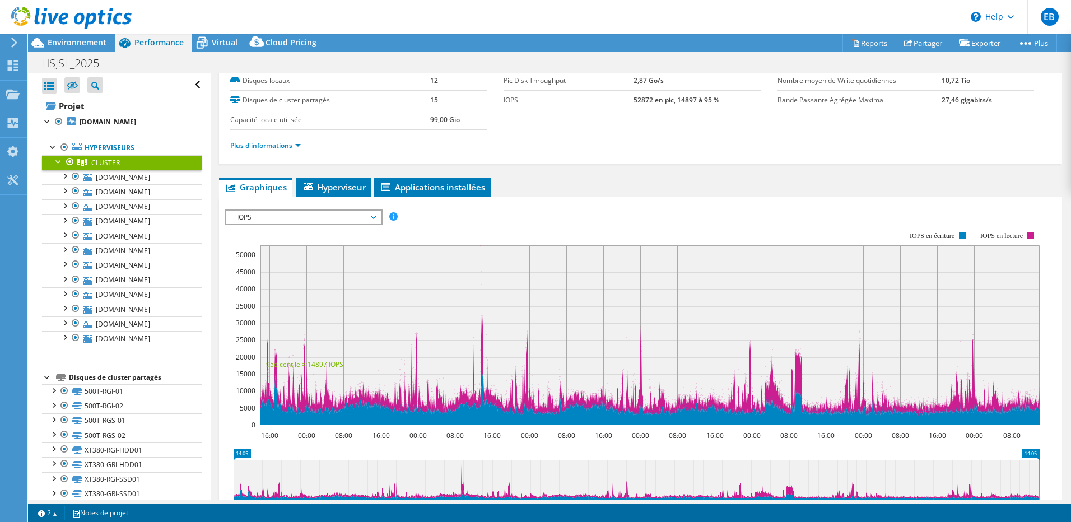
click at [370, 220] on span "IOPS" at bounding box center [303, 217] width 144 height 13
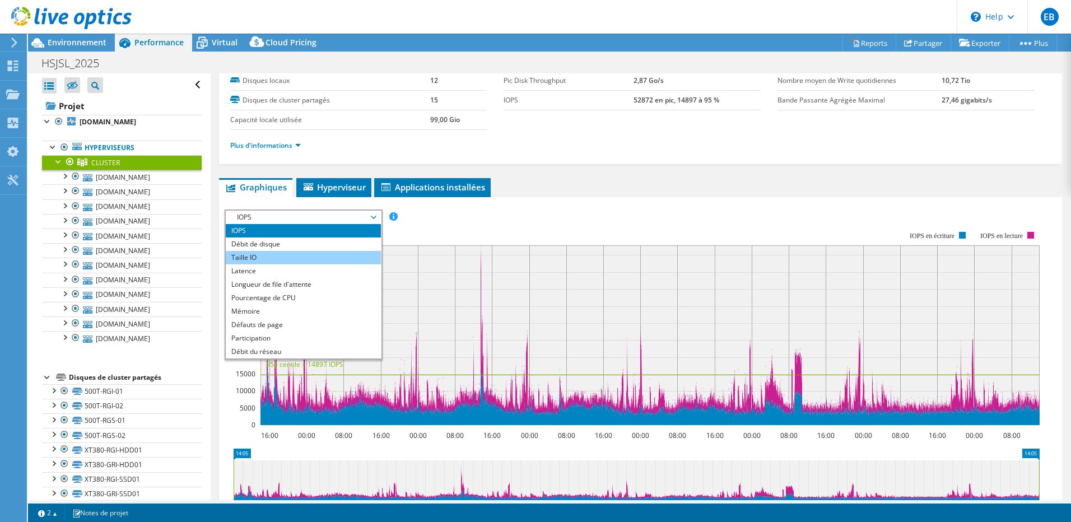
click at [346, 260] on li "Taille IO" at bounding box center [303, 257] width 155 height 13
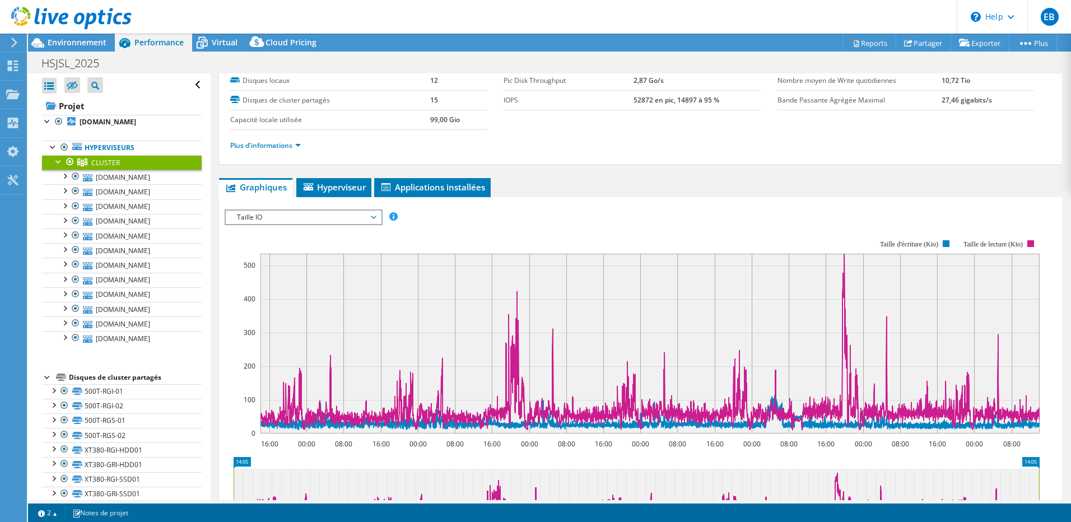
click at [351, 219] on span "Taille IO" at bounding box center [303, 217] width 144 height 13
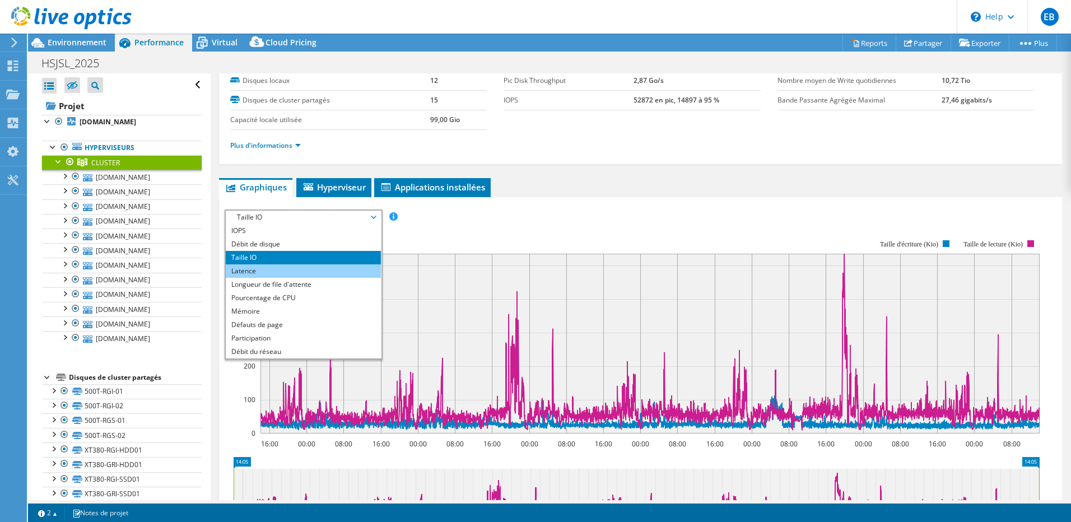
click at [337, 270] on li "Latence" at bounding box center [303, 270] width 155 height 13
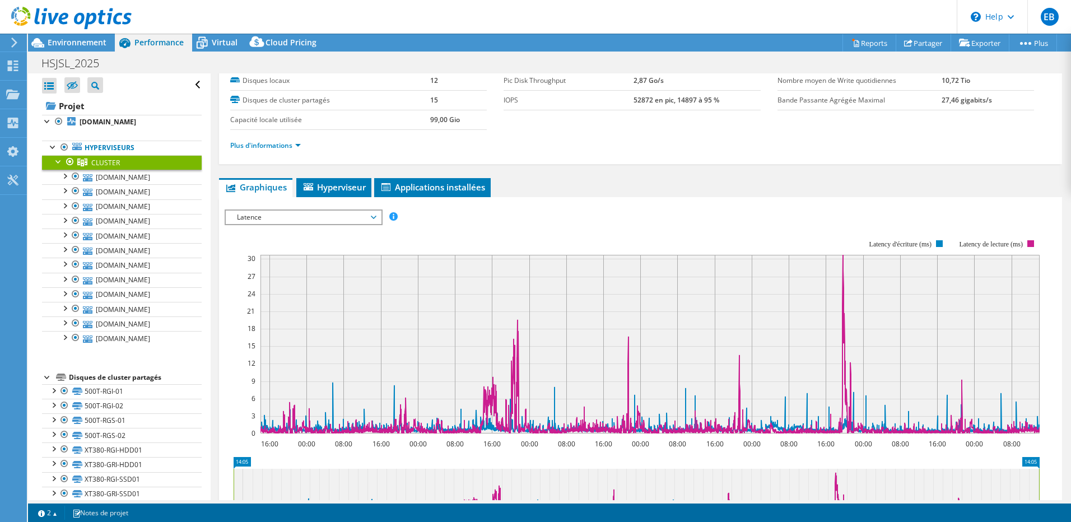
click at [351, 219] on span "Latence" at bounding box center [303, 217] width 144 height 13
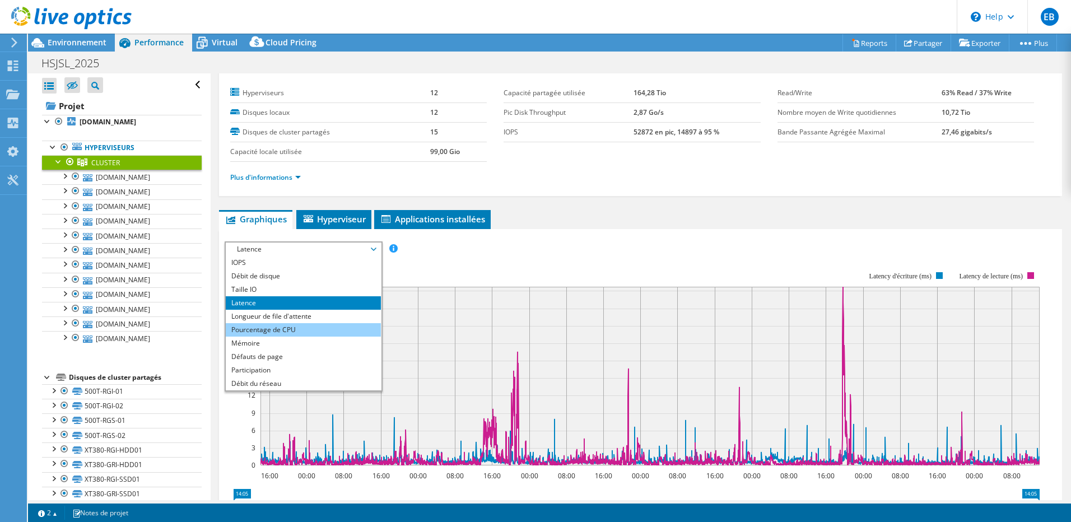
scroll to position [0, 0]
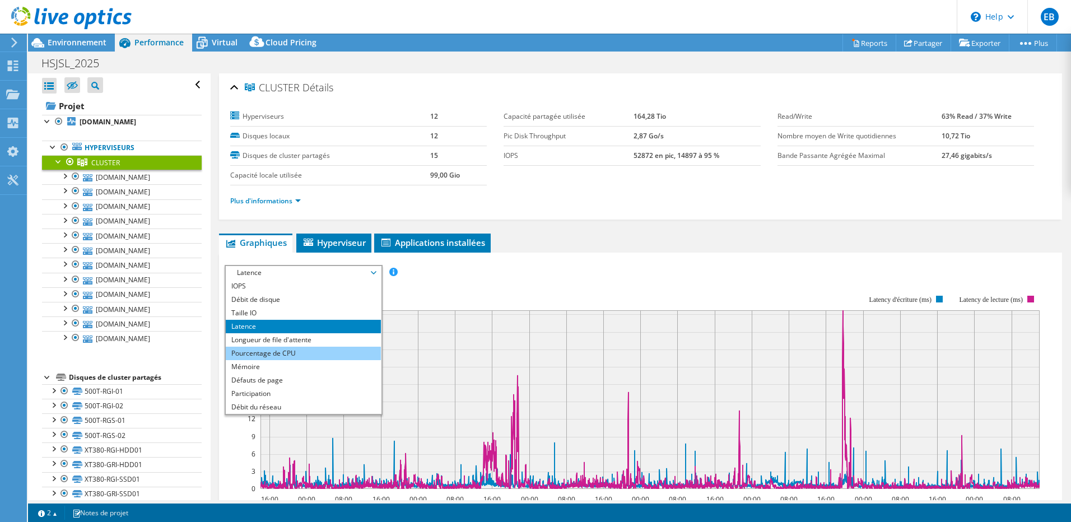
click at [292, 348] on li "Pourcentage de CPU" at bounding box center [303, 353] width 155 height 13
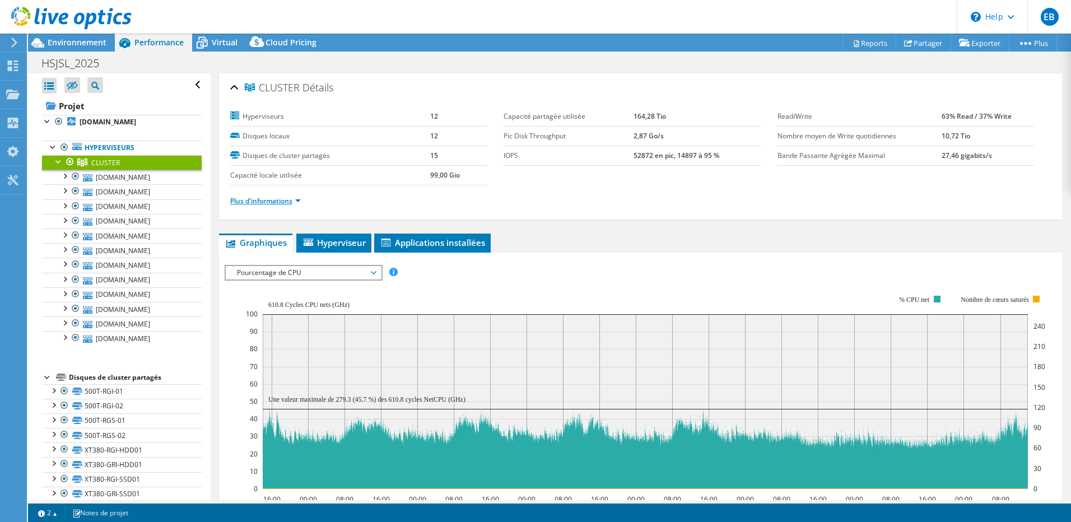
click at [292, 196] on link "Plus d'informations" at bounding box center [265, 201] width 71 height 10
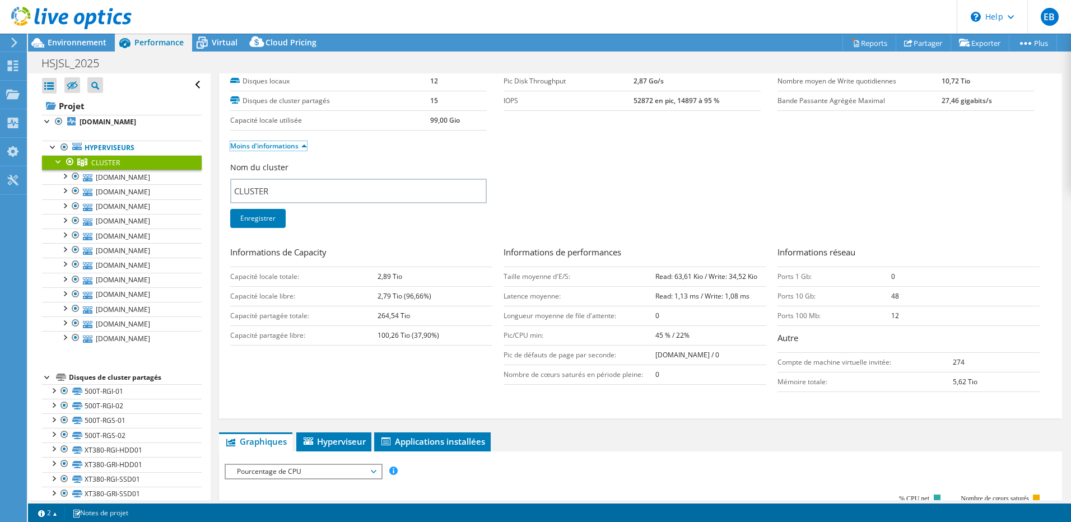
scroll to position [55, 0]
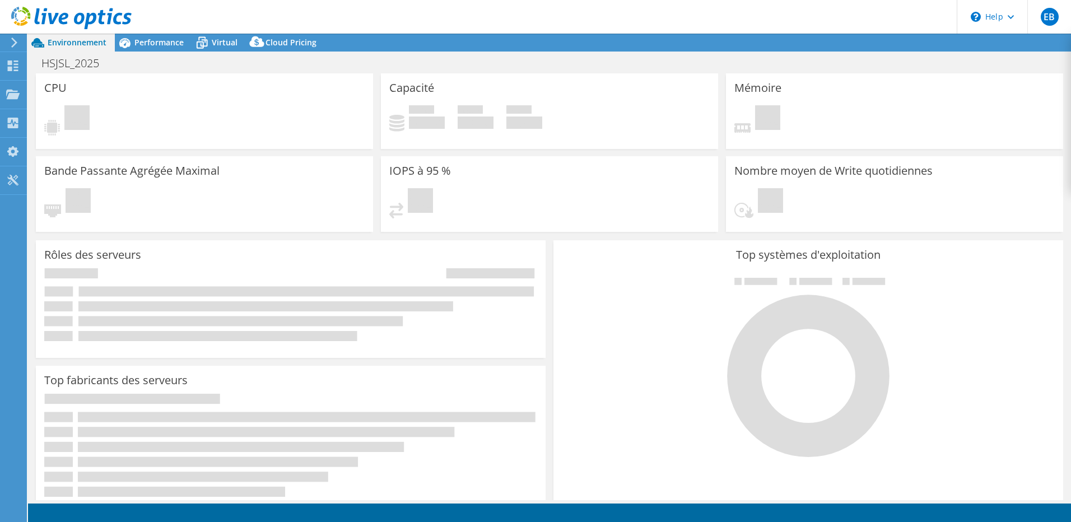
select select
